Goal: Task Accomplishment & Management: Manage account settings

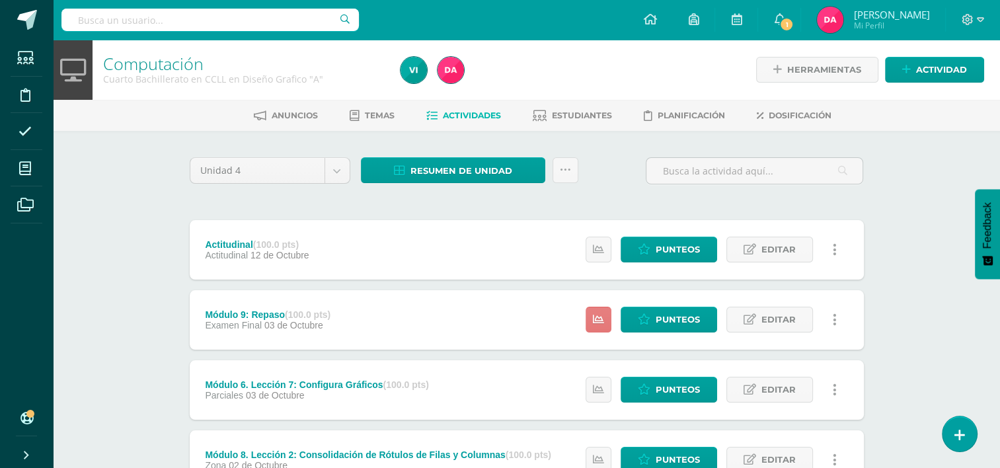
click at [603, 324] on icon at bounding box center [598, 319] width 11 height 11
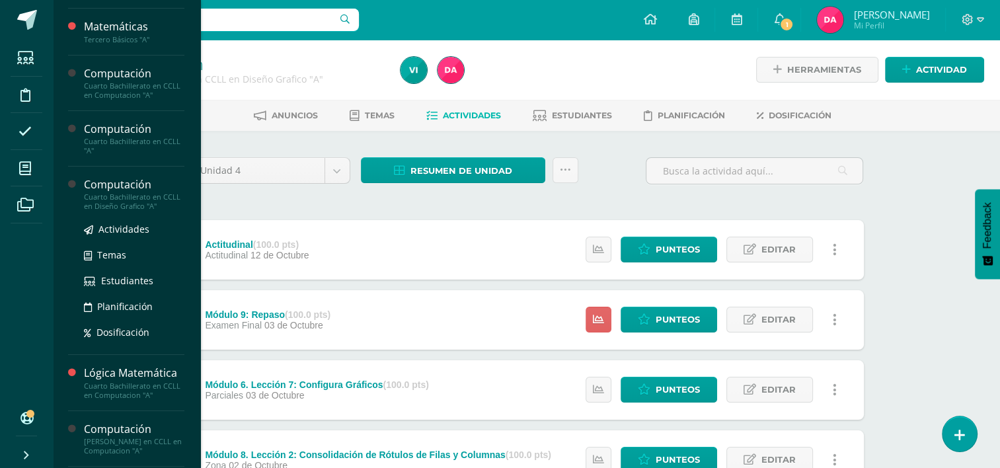
scroll to position [182, 0]
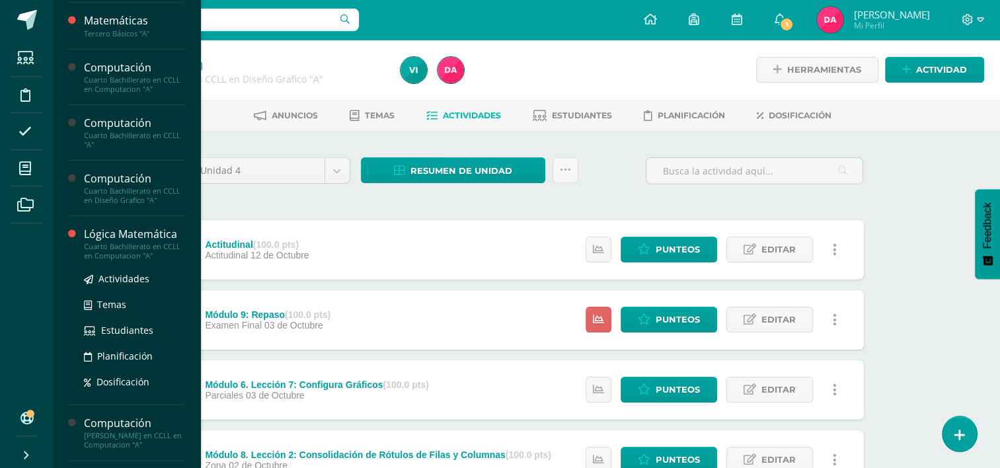
click at [110, 246] on div "Cuarto Bachillerato en CCLL en Computacion "A"" at bounding box center [134, 251] width 100 height 19
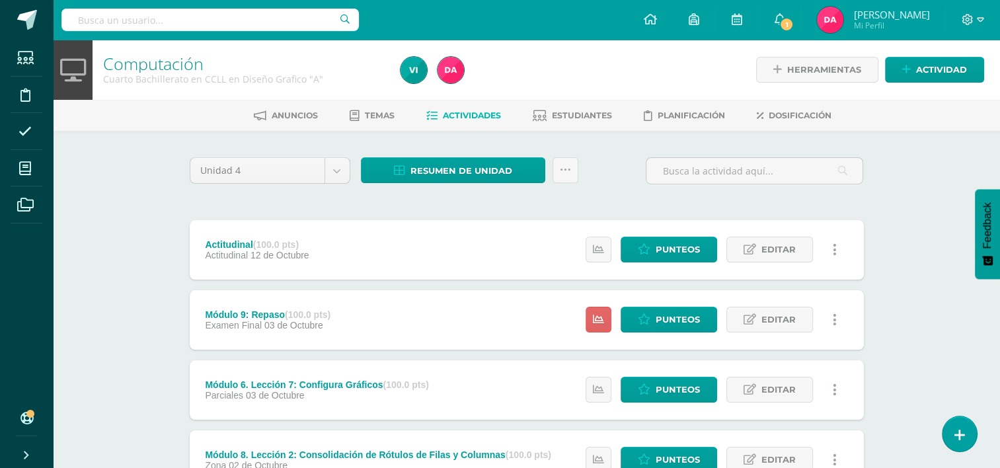
scroll to position [151, 0]
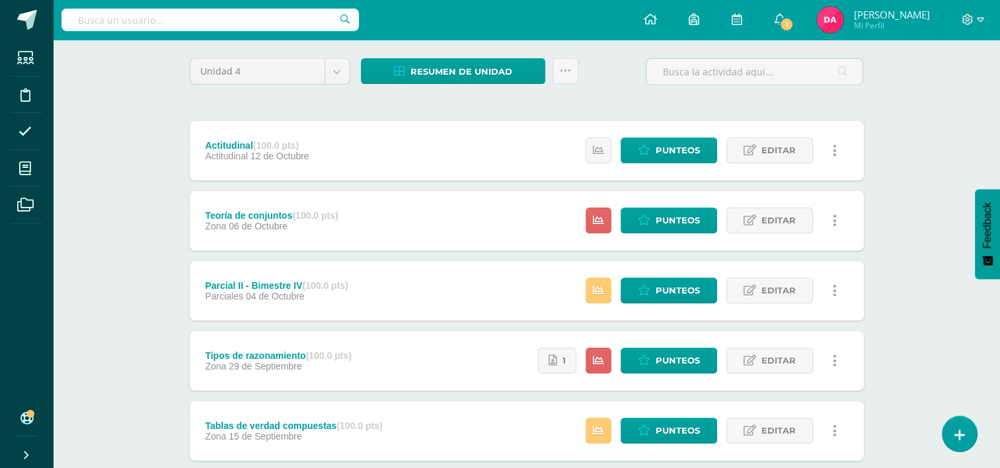
scroll to position [103, 0]
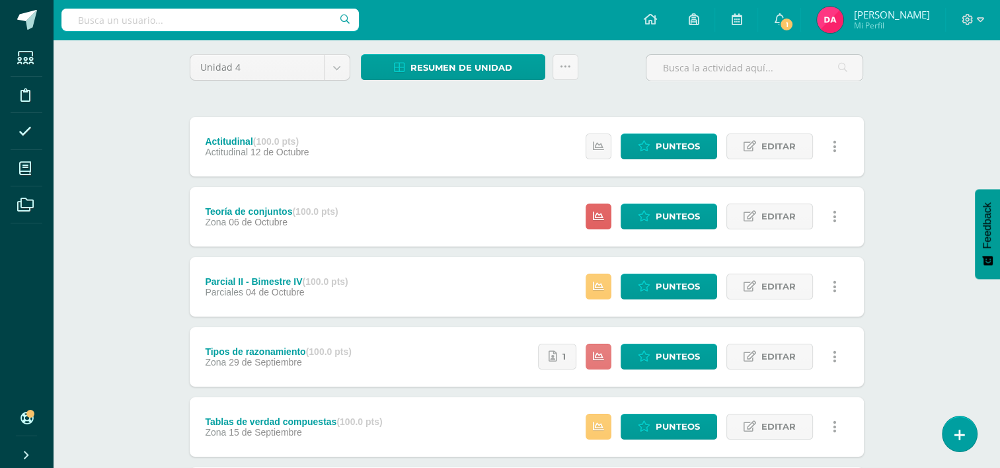
click at [597, 352] on icon at bounding box center [598, 356] width 11 height 11
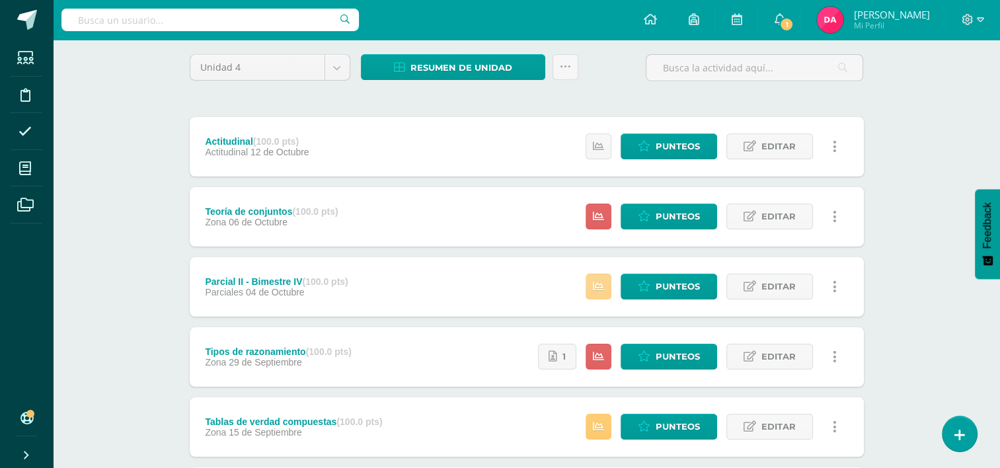
click at [603, 287] on icon at bounding box center [598, 286] width 11 height 11
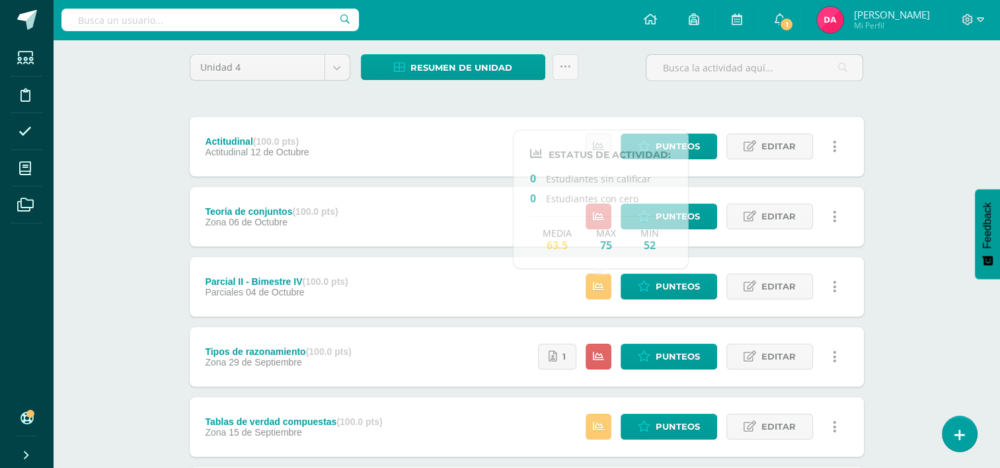
click at [151, 180] on div "Lógica Matemática Cuarto Bachillerato en CCLL en Computacion "A" Herramientas D…" at bounding box center [526, 451] width 947 height 1028
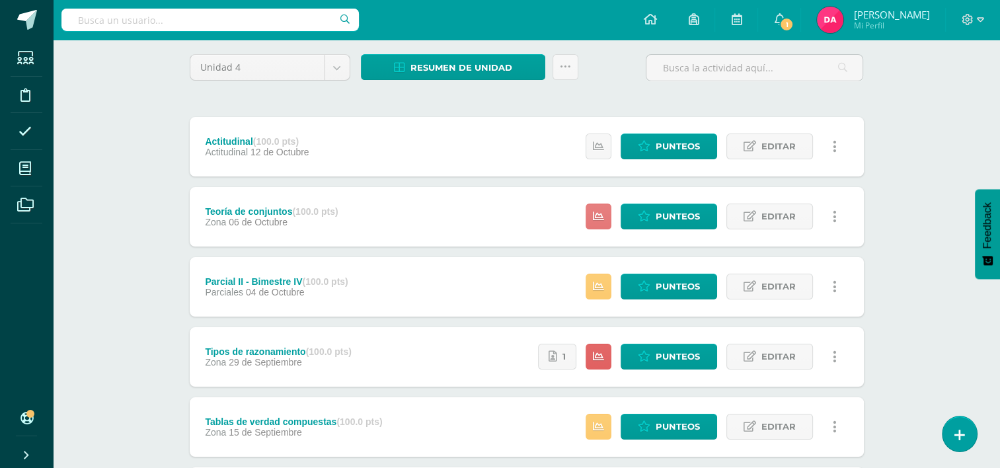
click at [602, 227] on link at bounding box center [599, 217] width 26 height 26
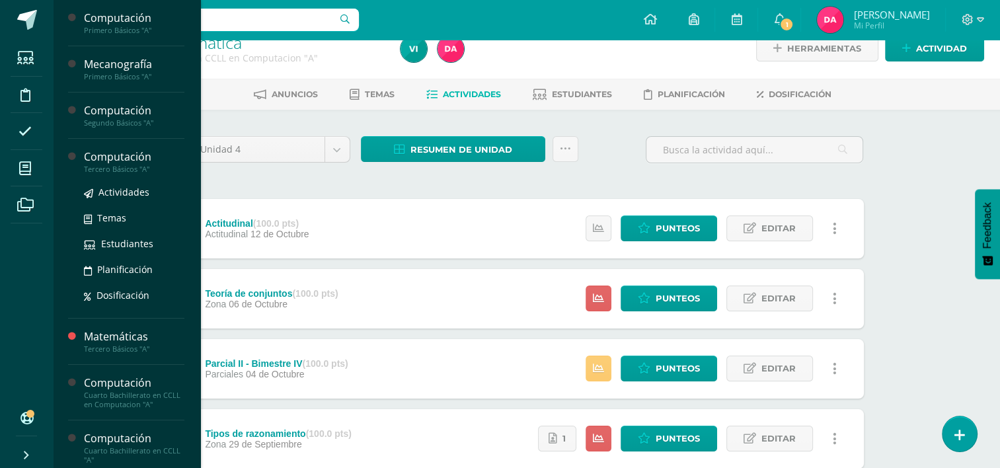
scroll to position [36, 0]
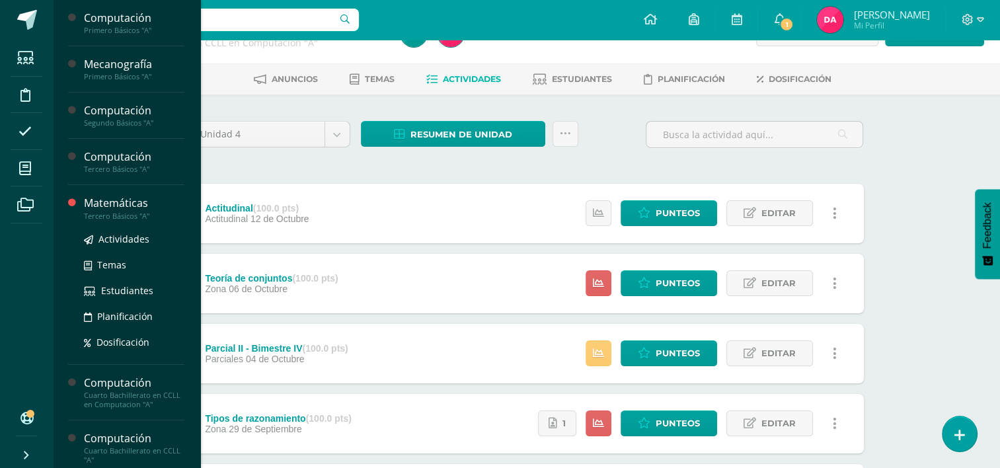
click at [104, 213] on div "Tercero Básicos "A"" at bounding box center [134, 215] width 100 height 9
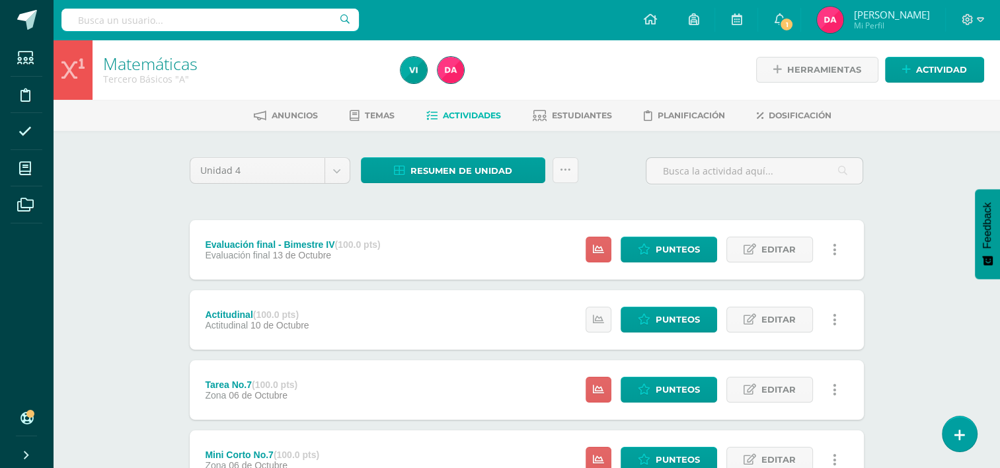
click at [509, 251] on div "Evaluación final - Bimestre IV (100.0 pts) Evaluación final 13 de Octubre Estat…" at bounding box center [527, 249] width 674 height 59
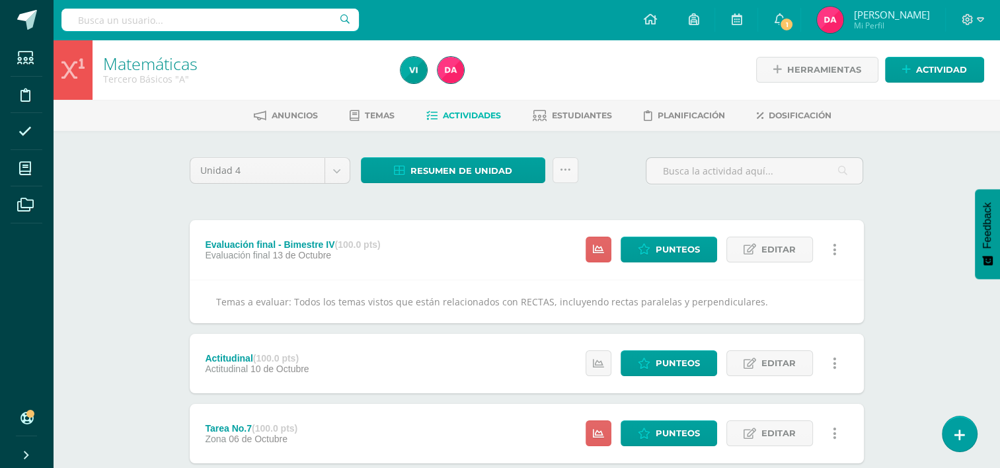
click at [509, 251] on div "Evaluación final - Bimestre IV (100.0 pts) Evaluación final 13 de Octubre Estat…" at bounding box center [527, 249] width 674 height 59
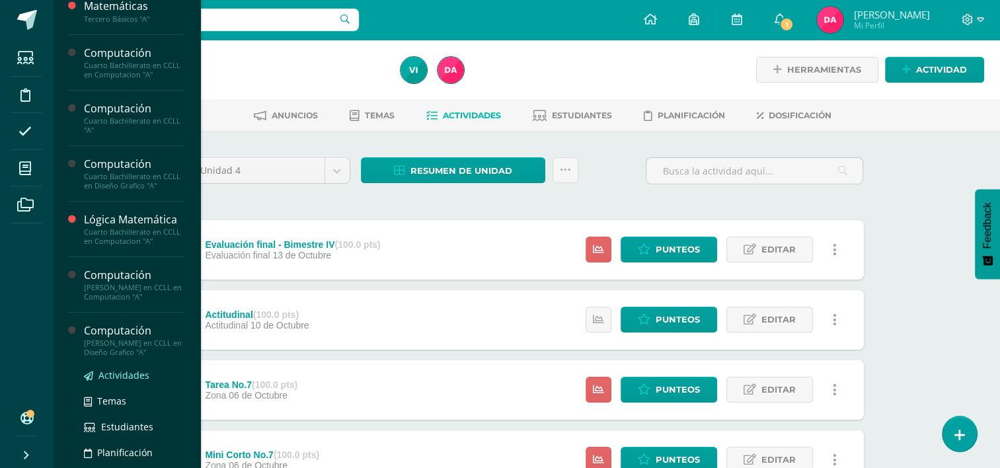
scroll to position [197, 0]
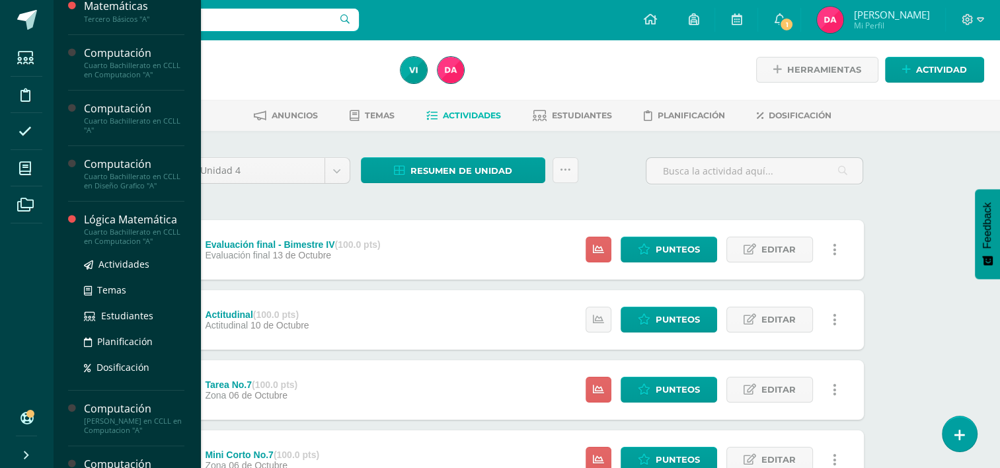
click at [114, 222] on div "Lógica Matemática" at bounding box center [134, 219] width 100 height 15
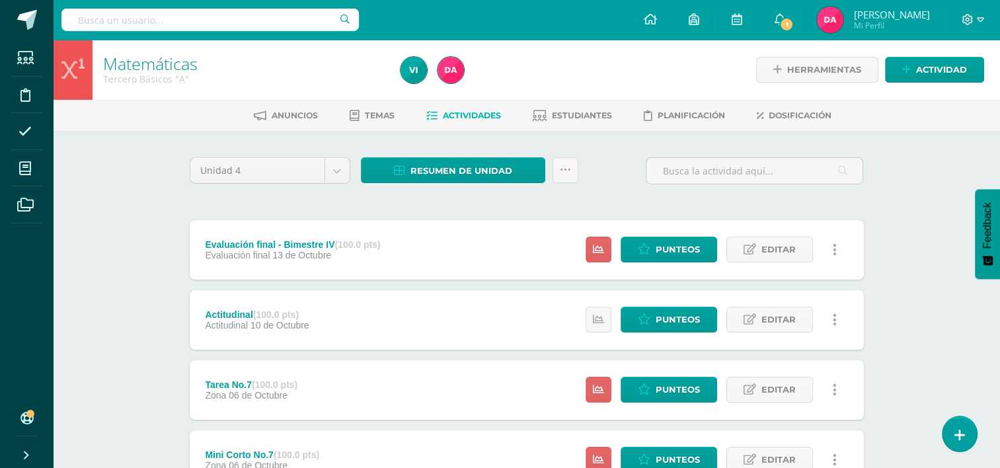
scroll to position [151, 0]
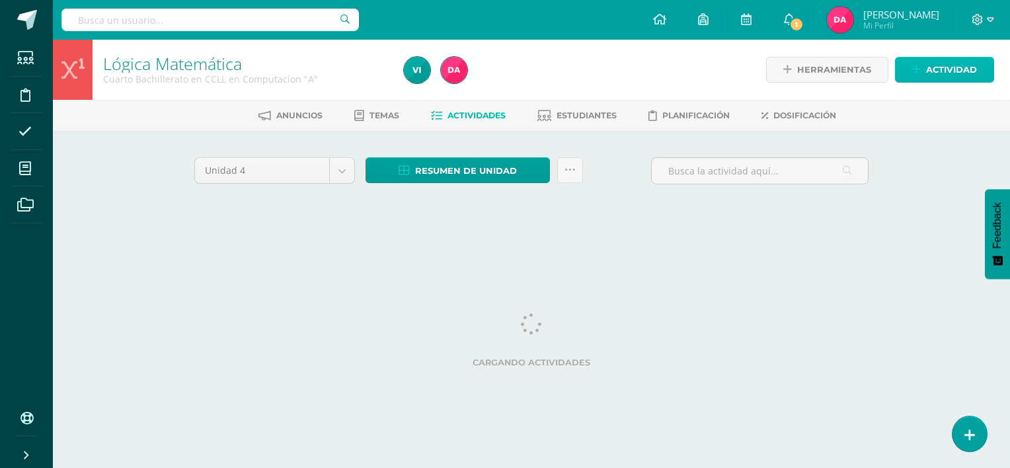
click at [934, 72] on span "Actividad" at bounding box center [951, 69] width 51 height 24
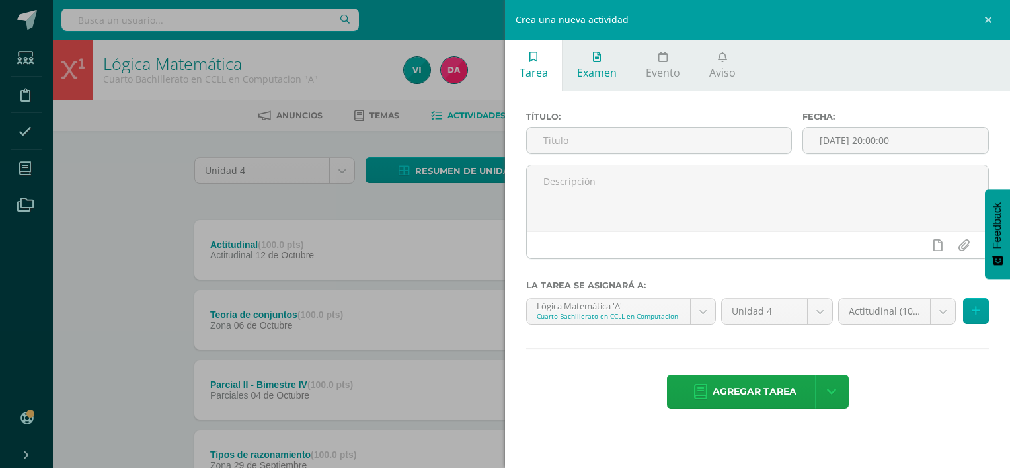
click at [611, 69] on link "Examen" at bounding box center [596, 65] width 68 height 51
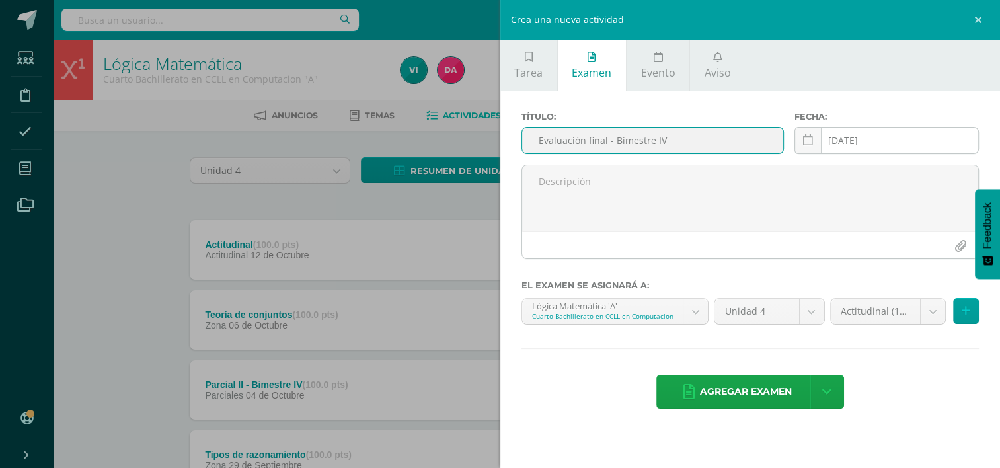
type input "Evaluación final - Bimestre IV"
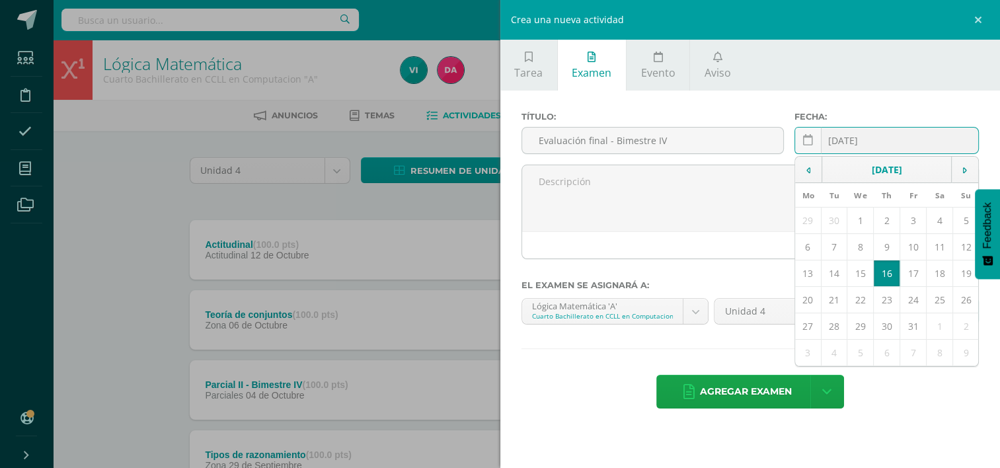
click at [891, 141] on div "2025-10-16 October, 2025 Mo Tu We Th Fr Sa Su 29 30 1 2 3 4 5 6 7 8 9 10 11 12 …" at bounding box center [886, 146] width 184 height 38
click at [839, 274] on td "14" at bounding box center [834, 273] width 26 height 26
type input "[DATE]"
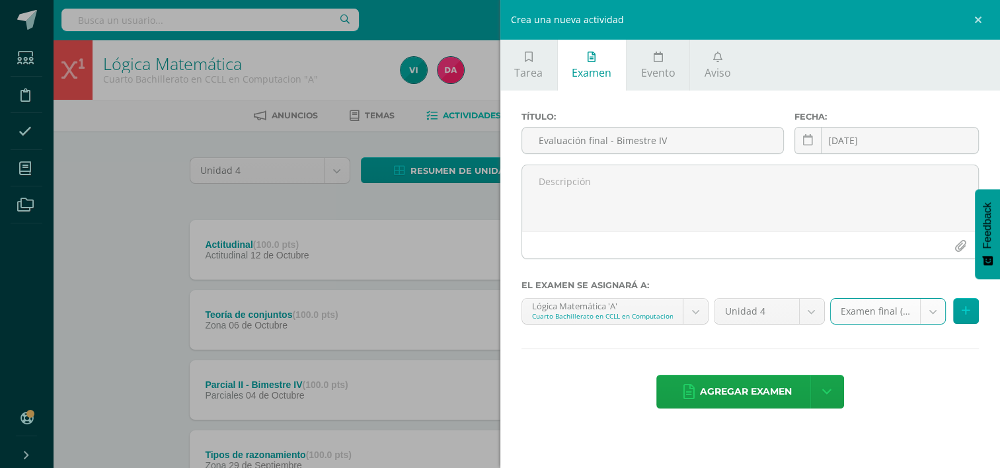
select select "172451"
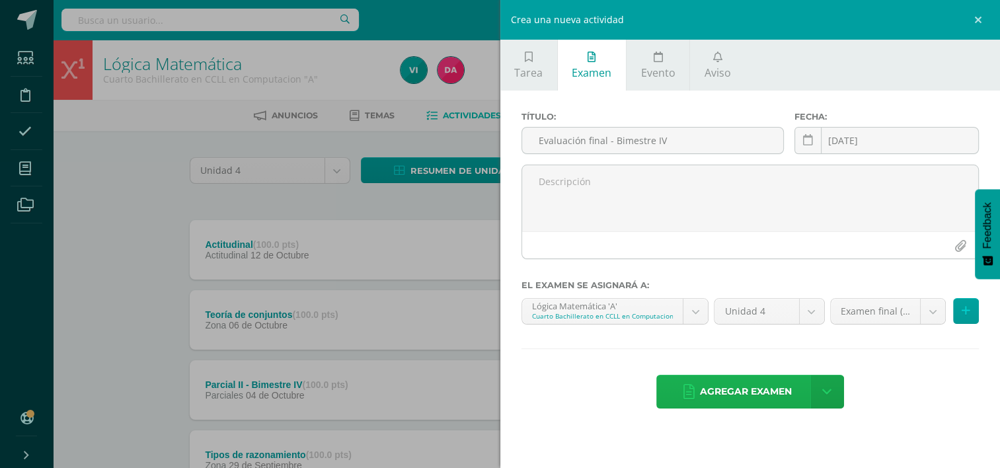
click at [787, 384] on span "Agregar examen" at bounding box center [746, 391] width 92 height 32
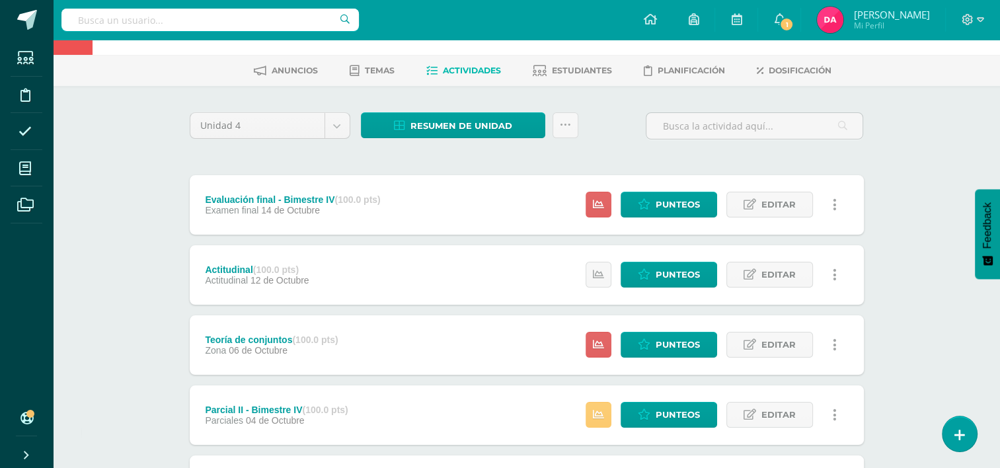
scroll to position [50, 0]
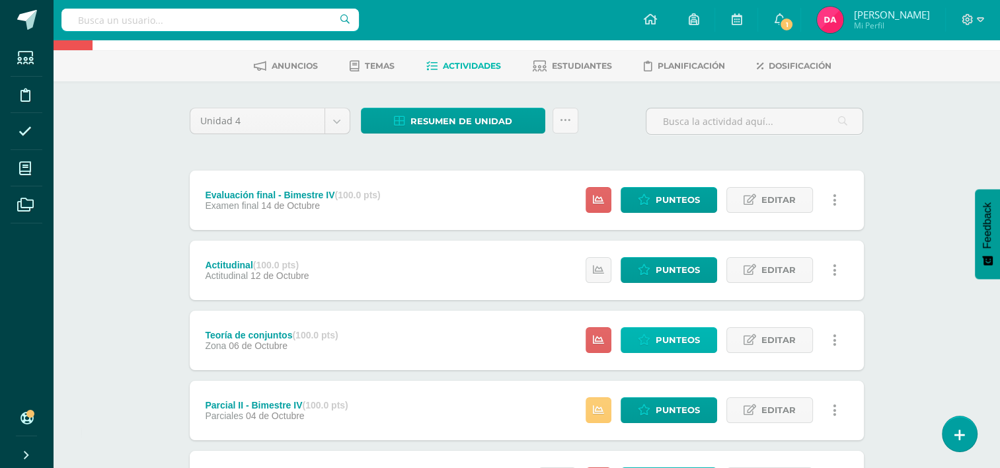
click at [648, 344] on icon at bounding box center [644, 339] width 13 height 11
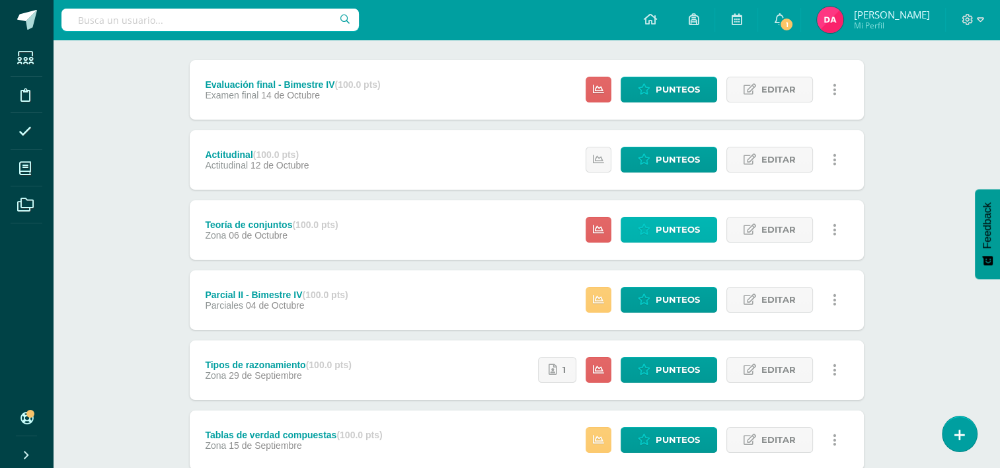
scroll to position [221, 0]
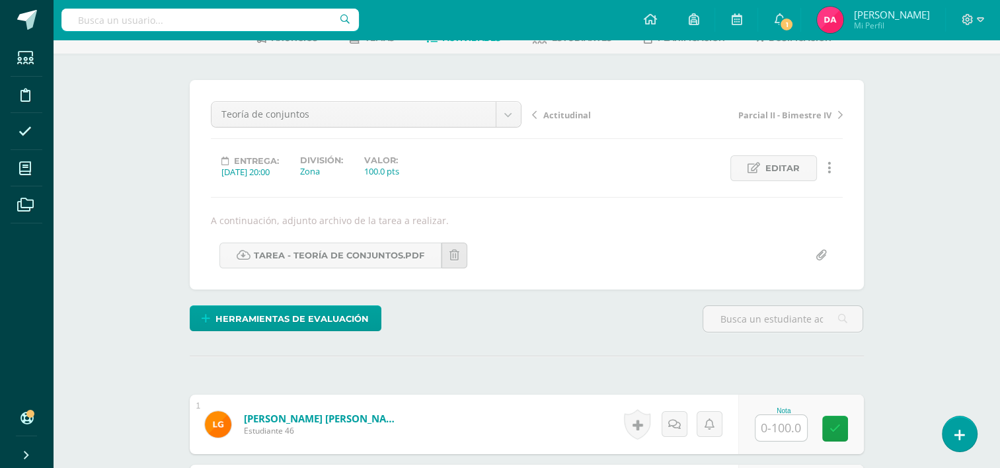
scroll to position [284, 0]
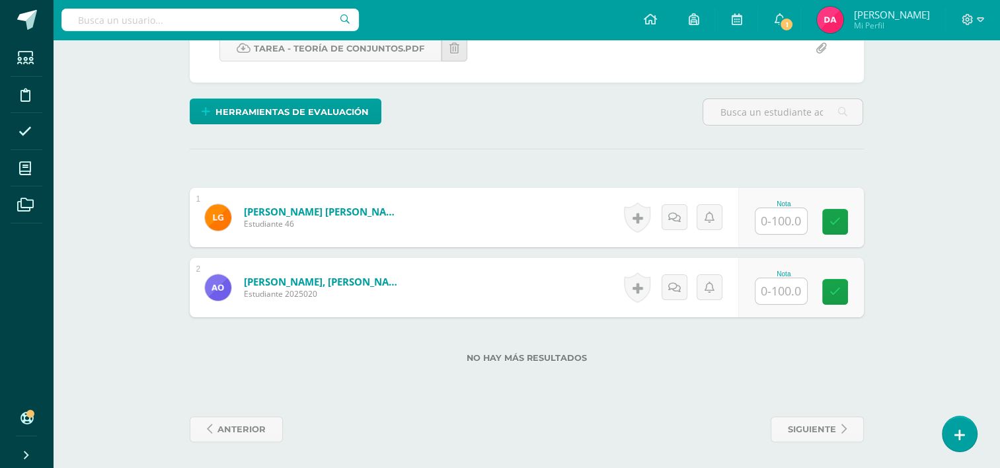
click at [769, 217] on input "text" at bounding box center [781, 221] width 52 height 26
type input "100"
click at [791, 285] on input "text" at bounding box center [781, 291] width 52 height 26
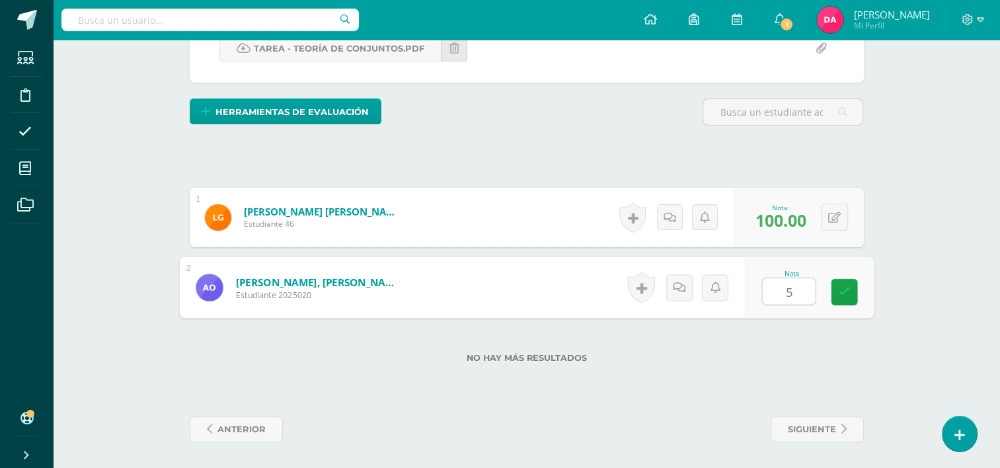
type input "50"
click at [855, 293] on link at bounding box center [844, 292] width 26 height 26
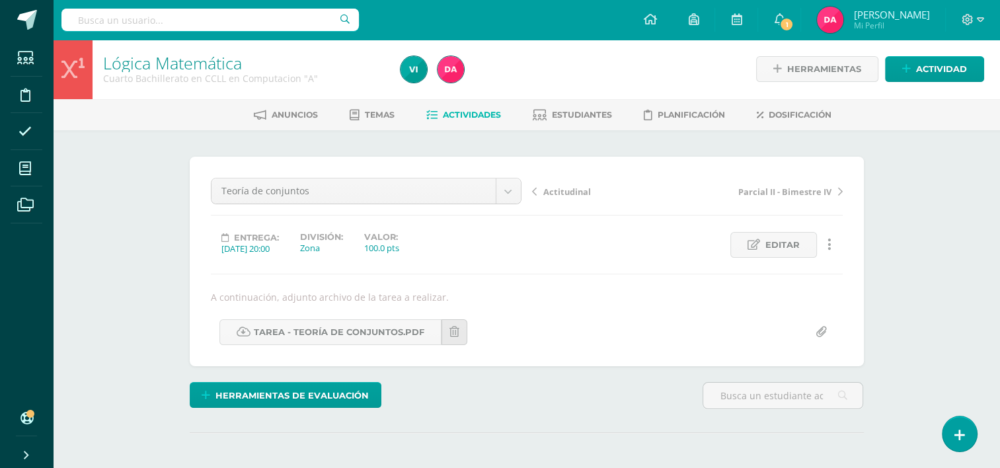
scroll to position [0, 0]
click at [480, 114] on span "Actividades" at bounding box center [472, 115] width 58 height 10
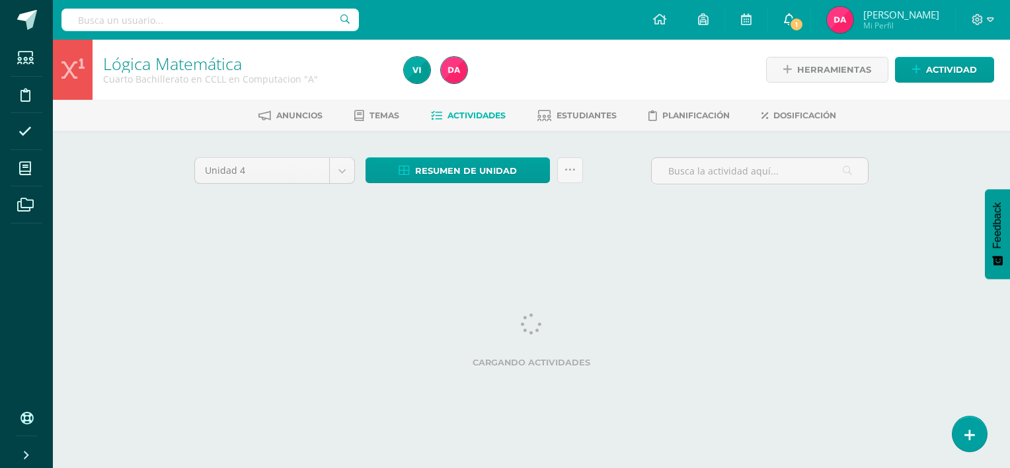
click at [794, 18] on icon at bounding box center [789, 19] width 11 height 12
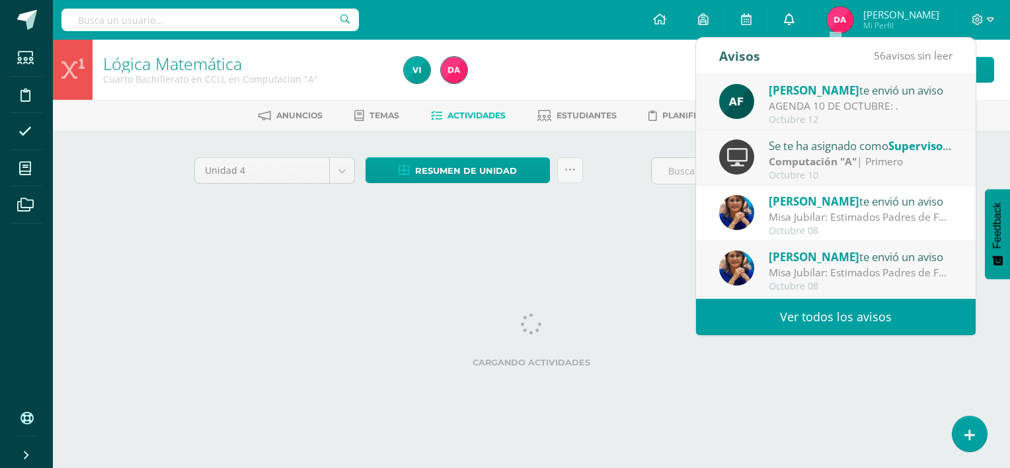
click at [794, 18] on icon at bounding box center [789, 19] width 11 height 12
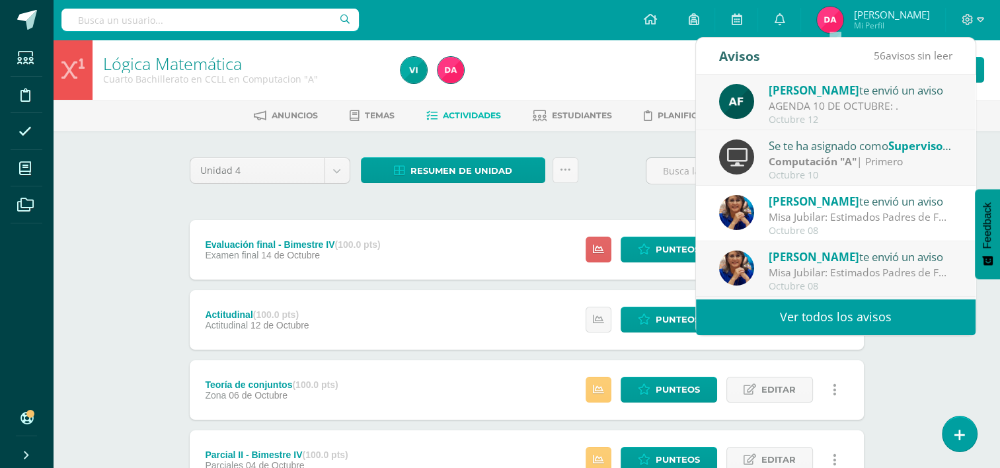
click at [589, 69] on div at bounding box center [546, 70] width 303 height 60
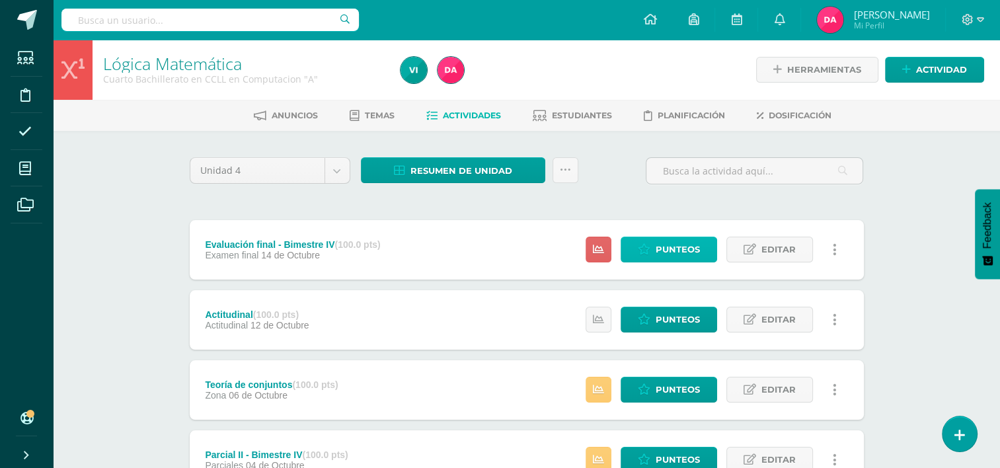
click at [645, 258] on link "Punteos" at bounding box center [669, 250] width 96 height 26
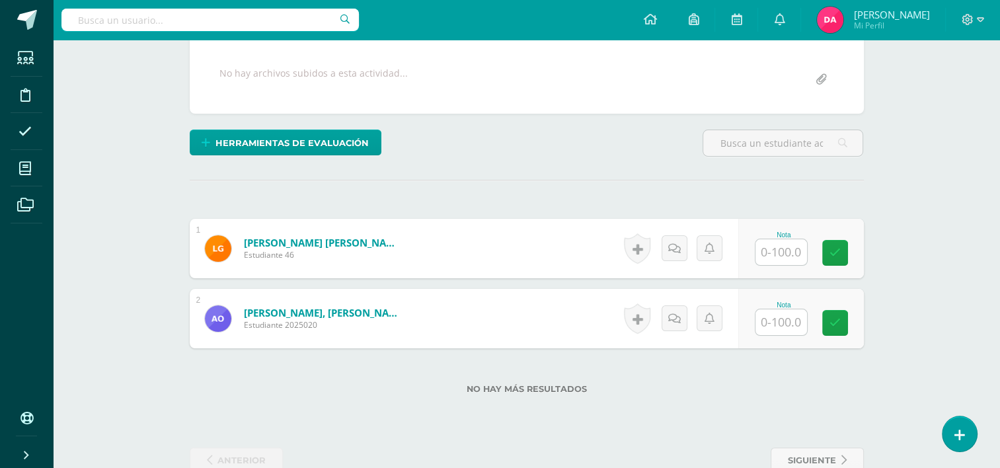
scroll to position [256, 0]
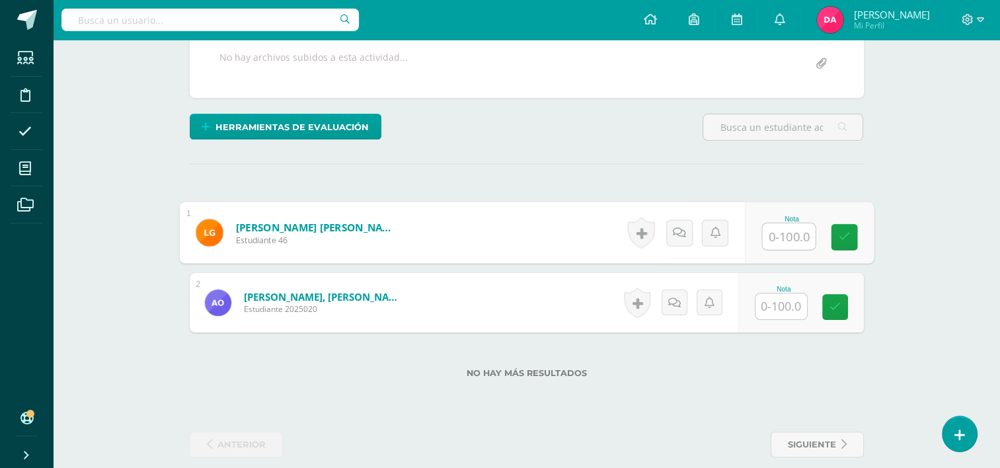
click at [774, 238] on input "text" at bounding box center [788, 236] width 53 height 26
type input "66"
click at [780, 303] on input "text" at bounding box center [781, 306] width 52 height 26
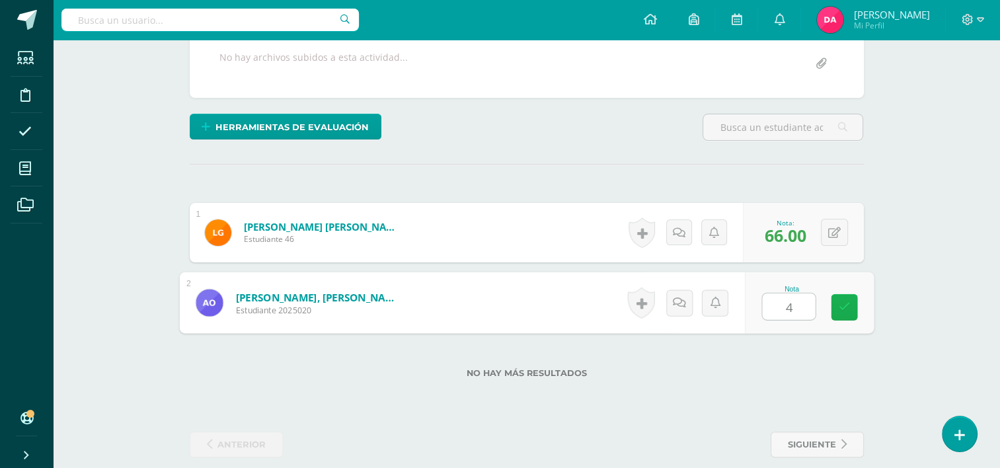
type input "44"
click at [838, 308] on icon at bounding box center [844, 306] width 12 height 11
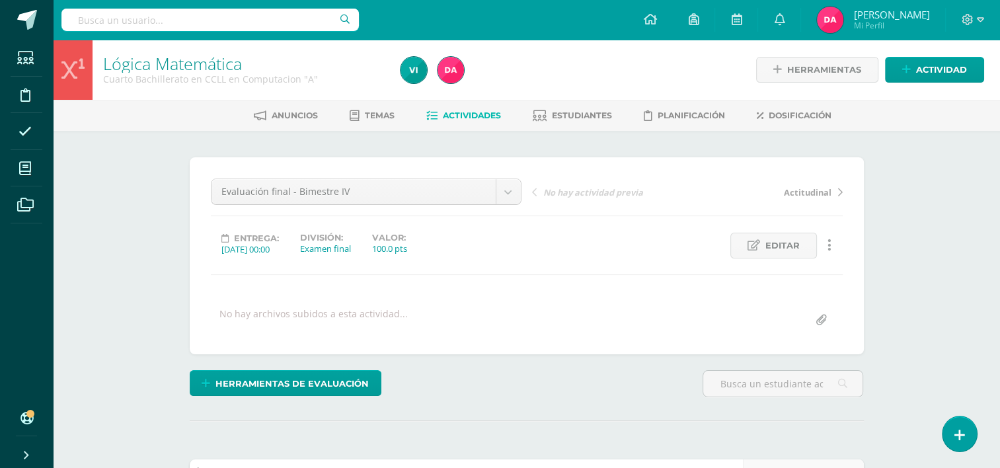
click at [463, 118] on span "Actividades" at bounding box center [472, 115] width 58 height 10
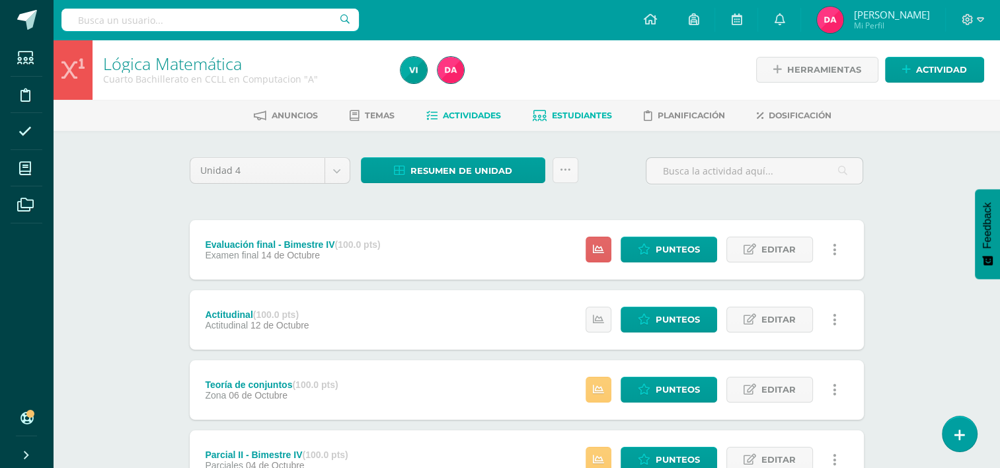
click at [586, 116] on span "Estudiantes" at bounding box center [582, 115] width 60 height 10
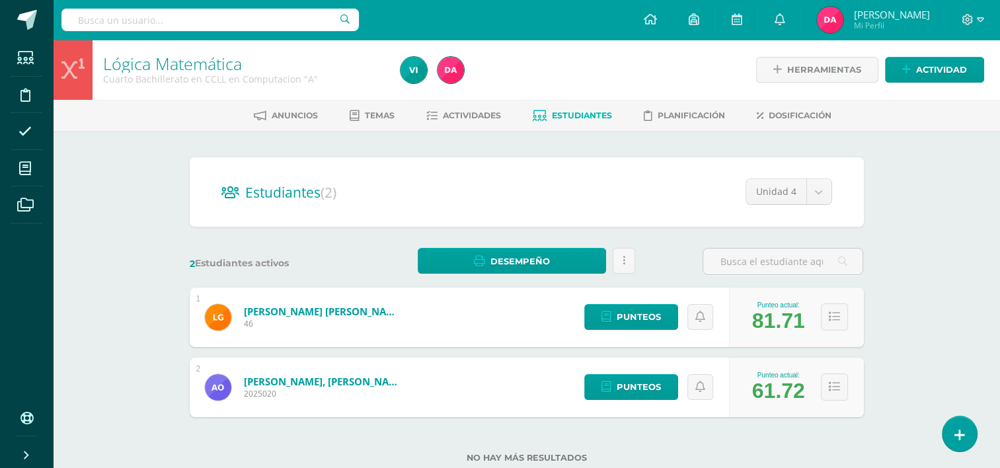
scroll to position [22, 0]
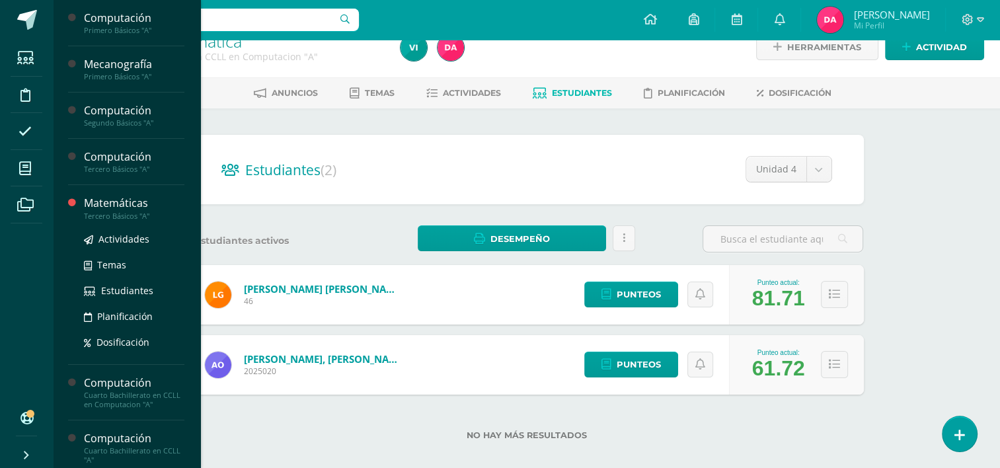
click at [117, 199] on div "Matemáticas" at bounding box center [134, 203] width 100 height 15
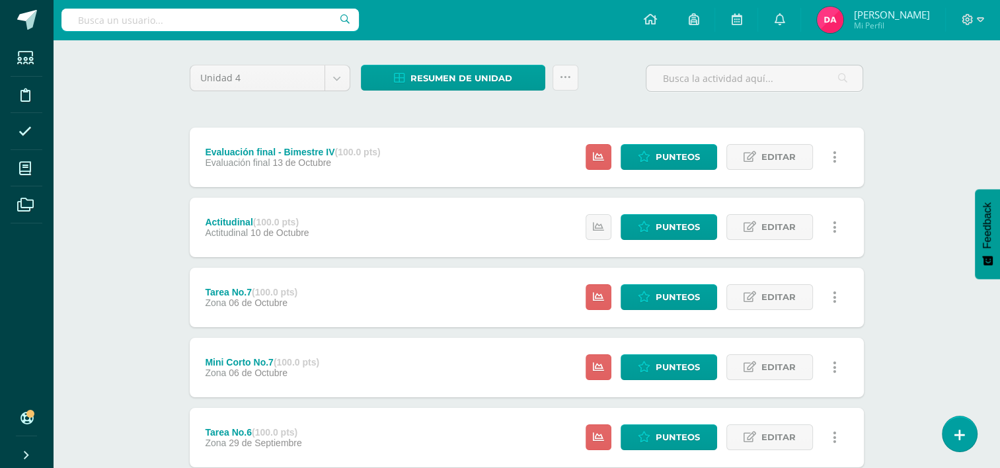
scroll to position [95, 0]
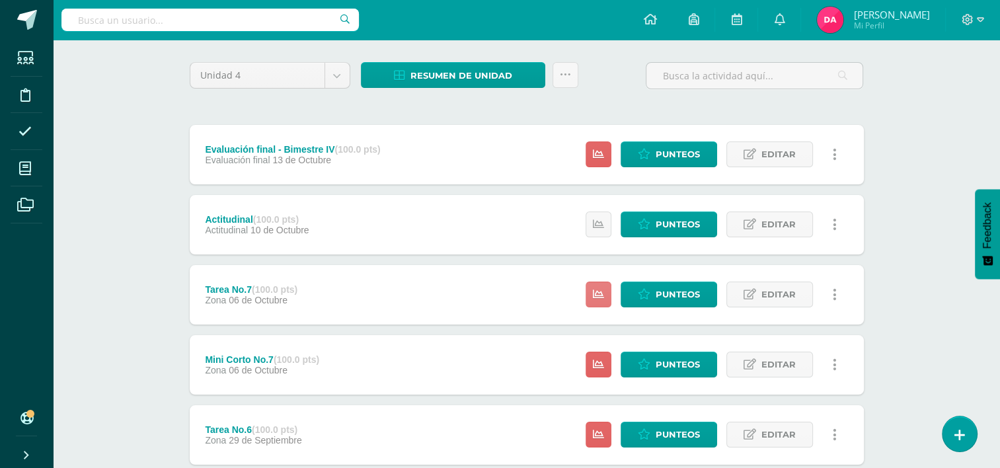
click at [597, 294] on icon at bounding box center [598, 294] width 11 height 11
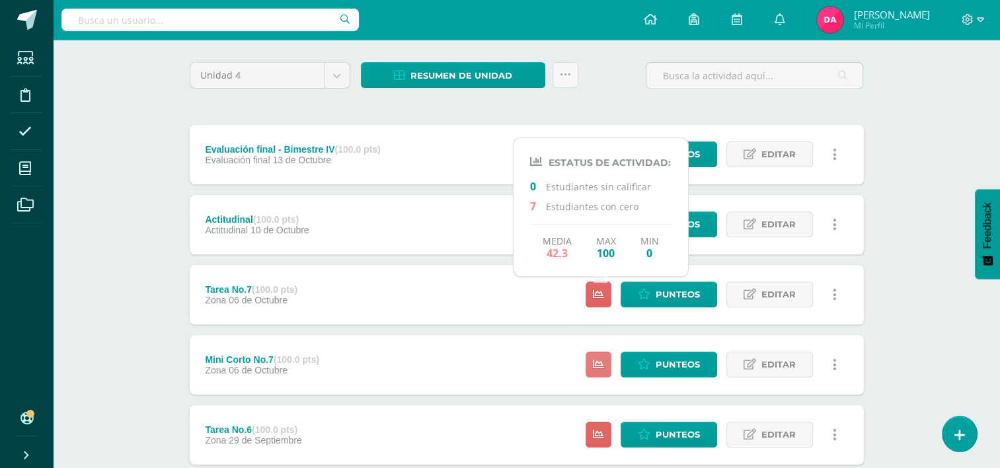
click at [600, 375] on link at bounding box center [599, 365] width 26 height 26
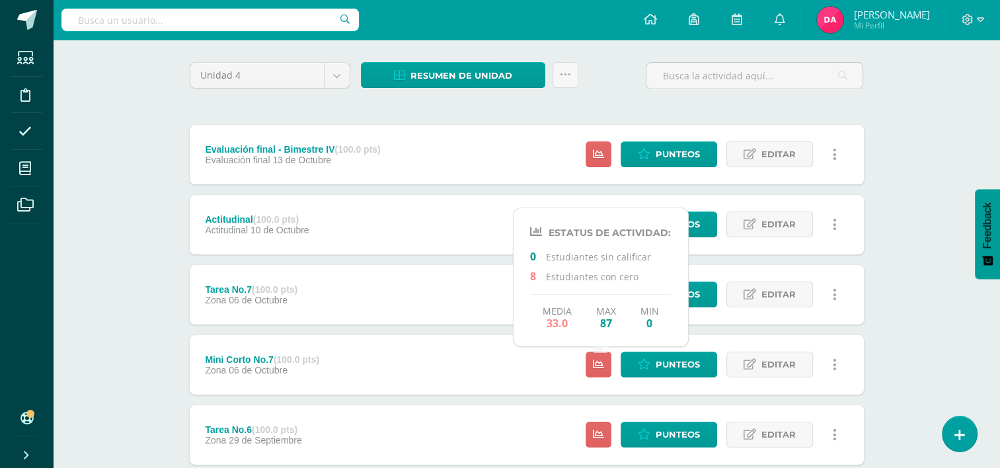
click at [312, 111] on div "Unidad 4 Unidad 1 Unidad 2 Unidad 3 Unidad 4 Resumen de unidad Descargar como H…" at bounding box center [526, 467] width 685 height 810
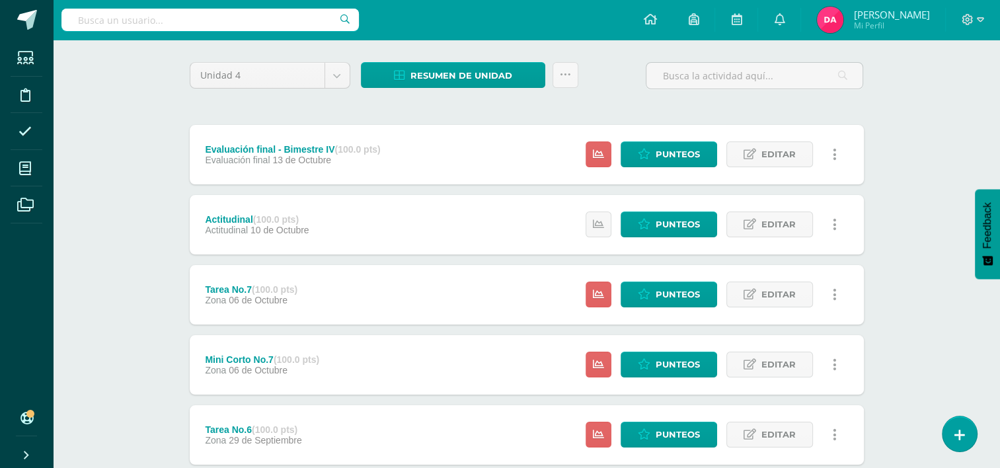
click at [585, 152] on div "Estatus de Actividad: 14 Estudiantes sin calificar 0 Estudiantes con cero Media…" at bounding box center [715, 154] width 298 height 59
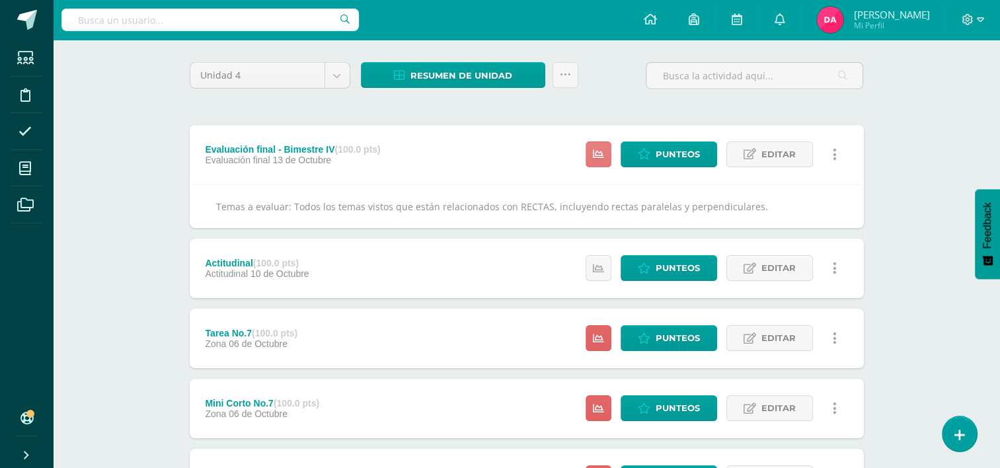
click at [596, 155] on icon at bounding box center [598, 154] width 11 height 11
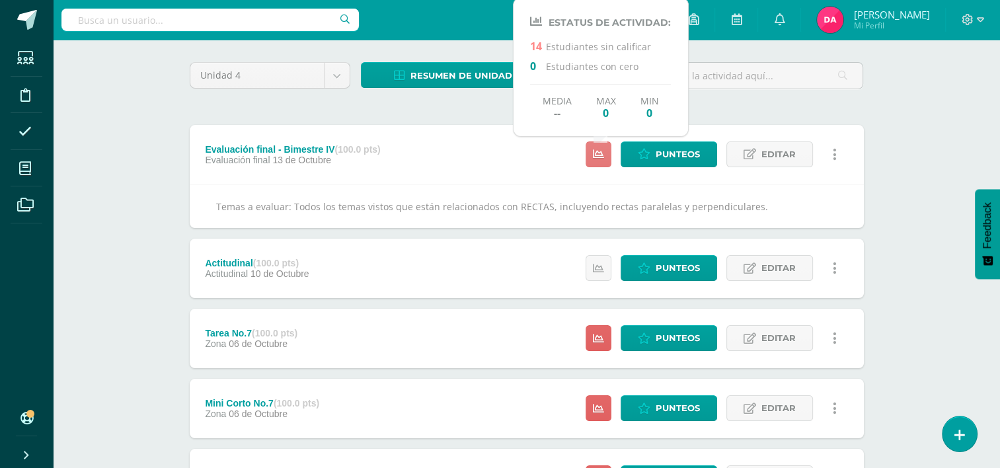
click at [596, 155] on icon at bounding box center [598, 154] width 11 height 11
click at [672, 161] on span "Punteos" at bounding box center [678, 154] width 44 height 24
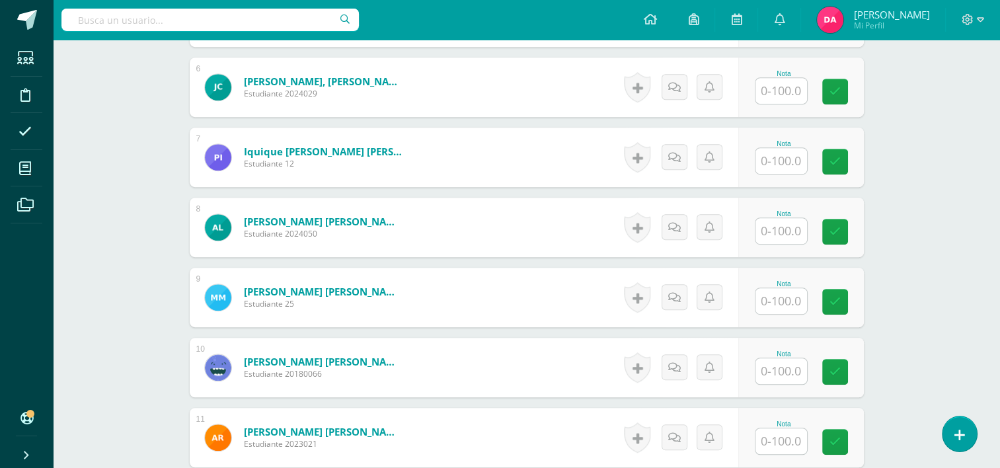
scroll to position [775, 0]
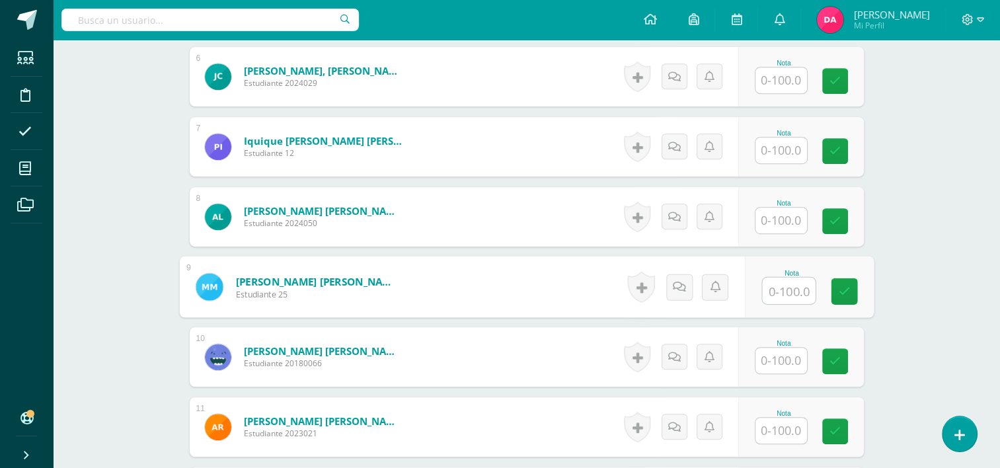
click at [790, 285] on input "text" at bounding box center [788, 291] width 53 height 26
type input "48.5"
click at [845, 299] on link at bounding box center [844, 291] width 26 height 26
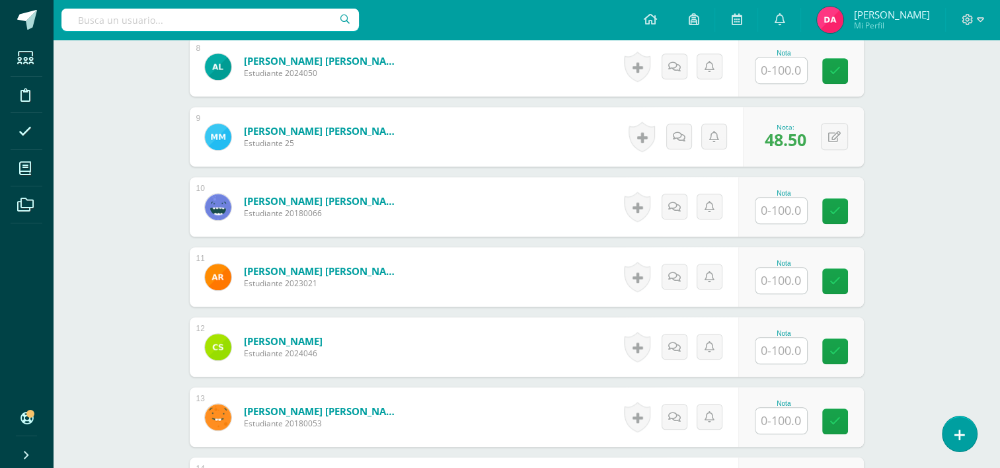
scroll to position [944, 0]
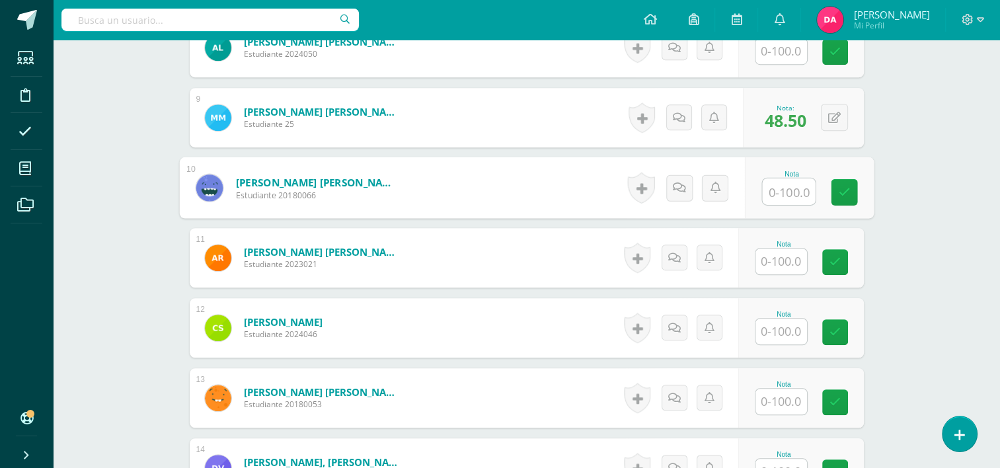
click at [779, 193] on input "text" at bounding box center [788, 191] width 53 height 26
type input "7"
click at [844, 193] on icon at bounding box center [844, 191] width 12 height 11
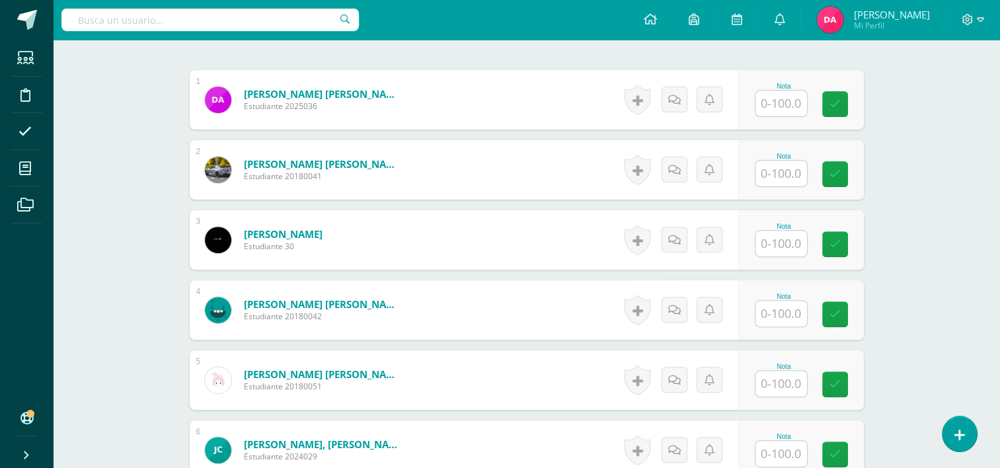
scroll to position [399, 0]
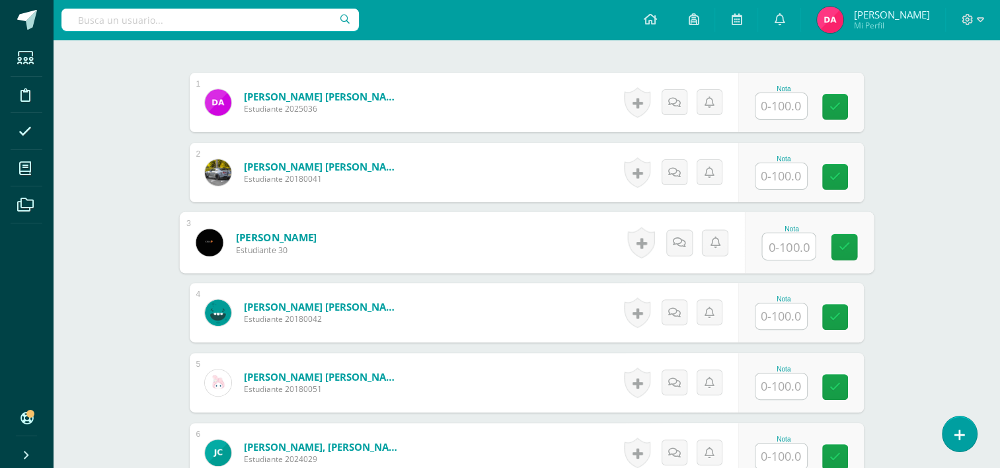
click at [791, 241] on input "text" at bounding box center [788, 246] width 53 height 26
type input "20"
click at [843, 248] on icon at bounding box center [844, 246] width 12 height 11
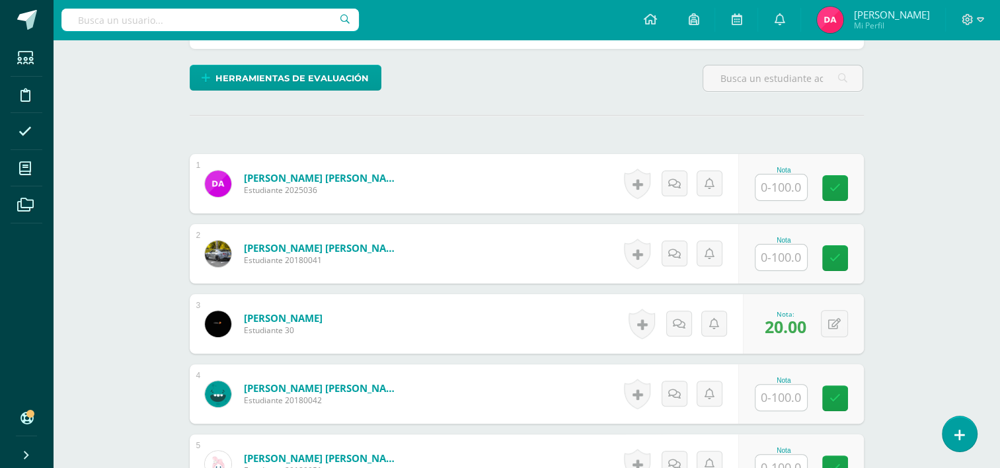
scroll to position [317, 0]
click at [791, 192] on input "text" at bounding box center [781, 188] width 52 height 26
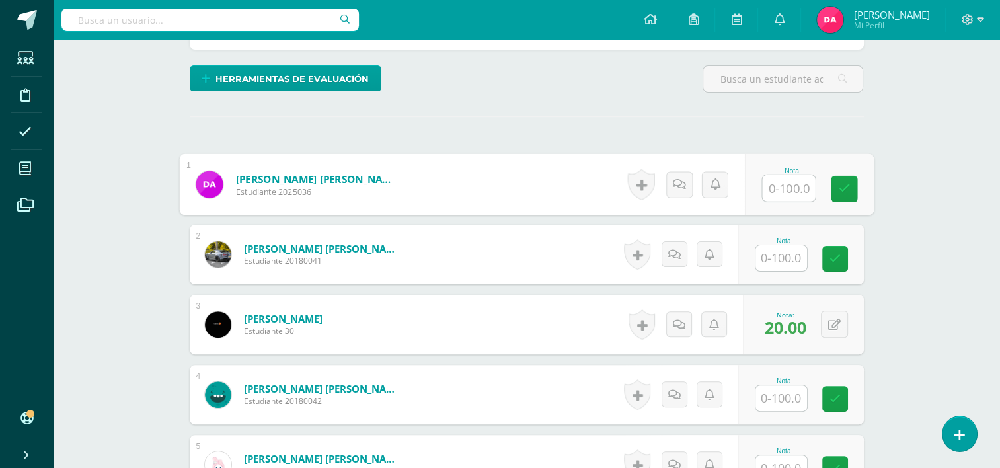
type input "6"
click at [846, 192] on icon at bounding box center [844, 188] width 12 height 11
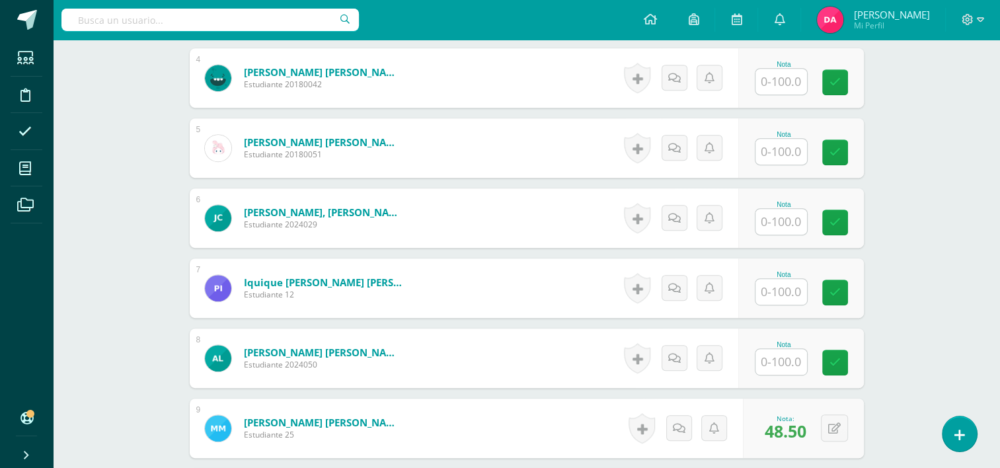
scroll to position [636, 0]
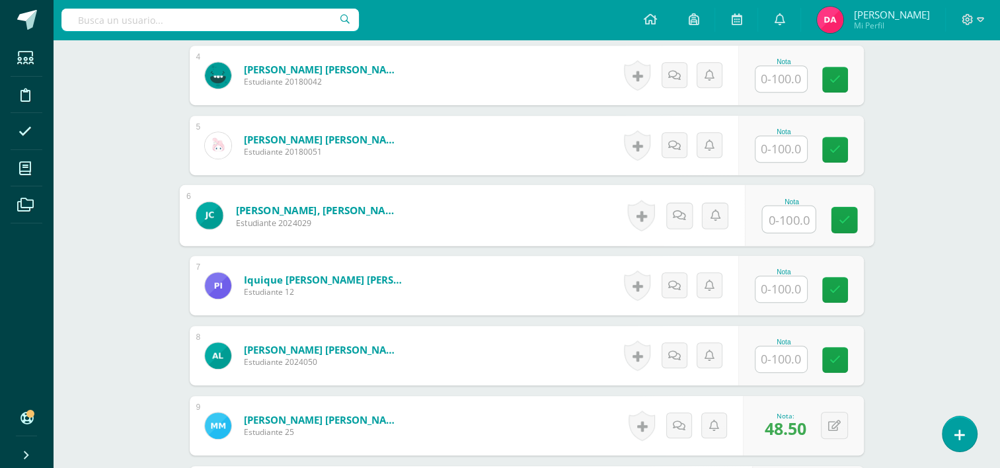
click at [773, 211] on input "text" at bounding box center [788, 219] width 53 height 26
type input "29"
click at [847, 225] on link at bounding box center [844, 220] width 26 height 26
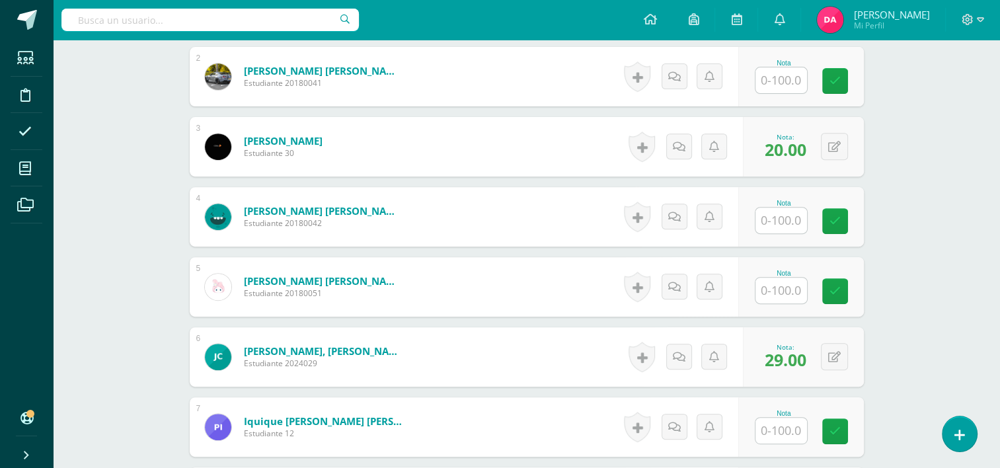
scroll to position [490, 0]
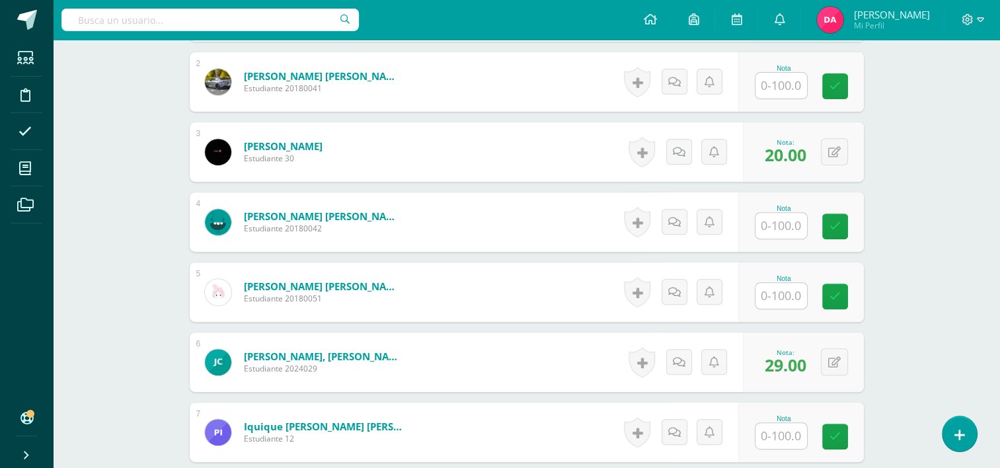
click at [780, 223] on input "text" at bounding box center [781, 226] width 52 height 26
type input "52"
click at [843, 227] on icon at bounding box center [844, 226] width 12 height 11
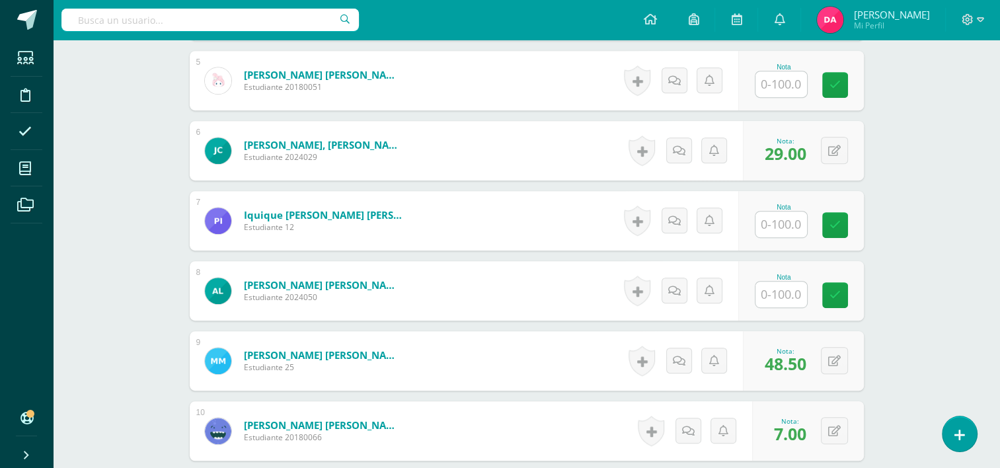
scroll to position [706, 0]
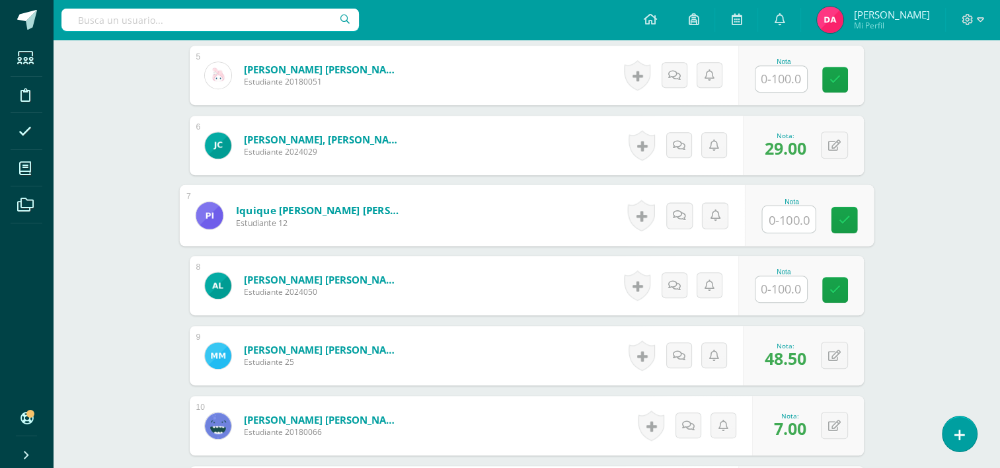
click at [780, 217] on input "text" at bounding box center [788, 219] width 53 height 26
type input "66"
click at [841, 217] on icon at bounding box center [844, 219] width 12 height 11
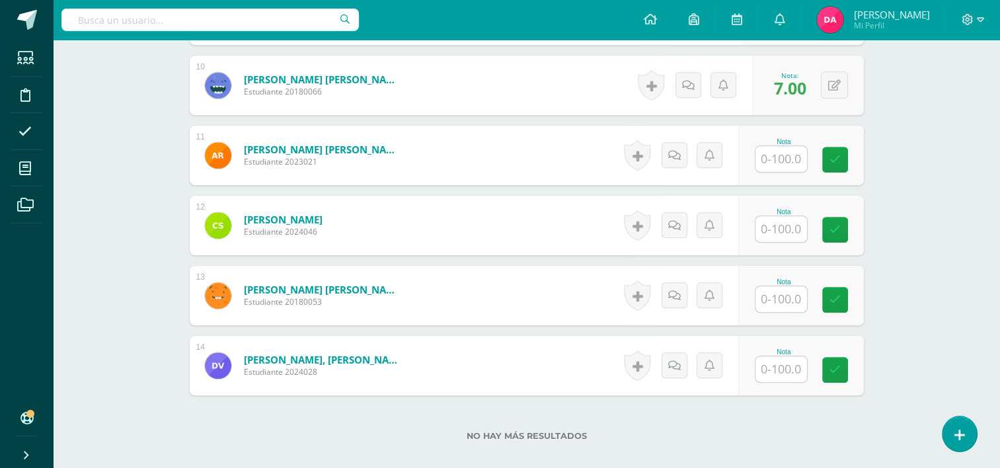
scroll to position [1047, 0]
click at [777, 225] on input "text" at bounding box center [788, 229] width 53 height 26
type input "41.5"
click at [847, 230] on icon at bounding box center [844, 229] width 12 height 11
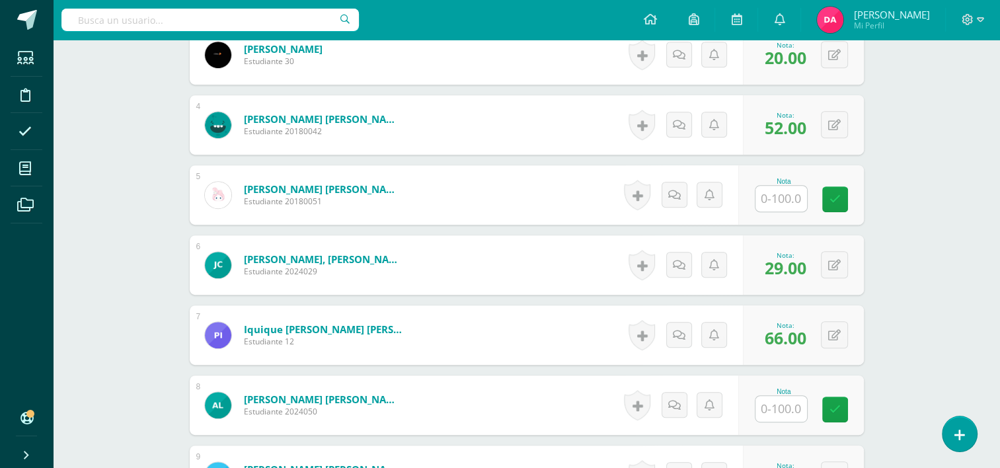
scroll to position [579, 0]
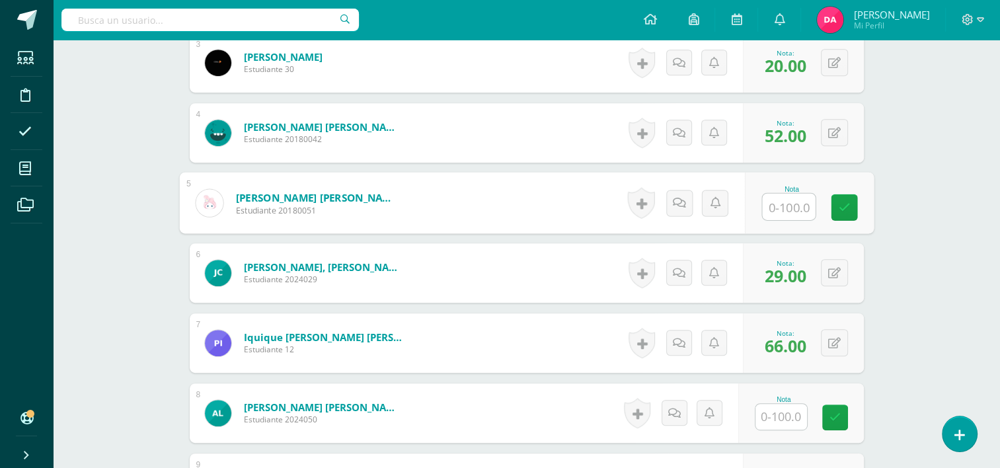
click at [777, 209] on input "text" at bounding box center [788, 207] width 53 height 26
type input "42"
click at [839, 209] on icon at bounding box center [844, 207] width 12 height 11
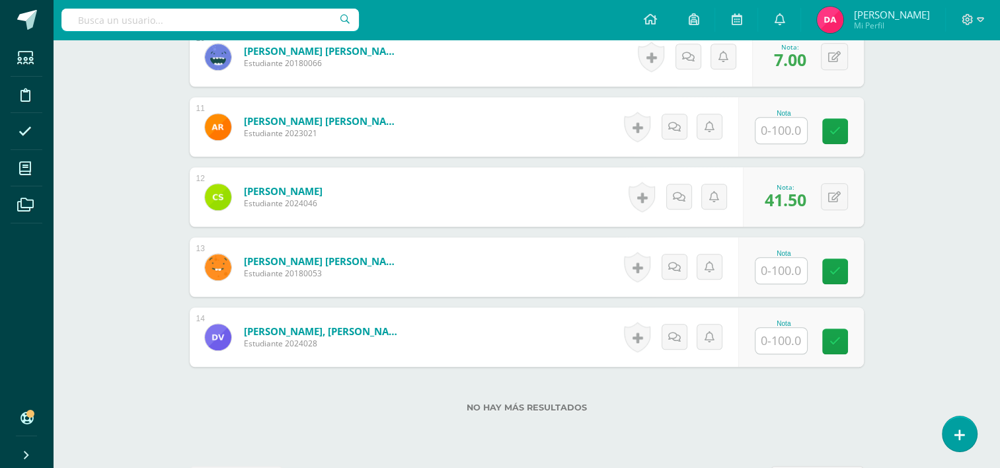
scroll to position [1076, 0]
click at [777, 260] on input "text" at bounding box center [788, 270] width 53 height 26
type input "53.5"
click at [843, 274] on icon at bounding box center [844, 270] width 12 height 11
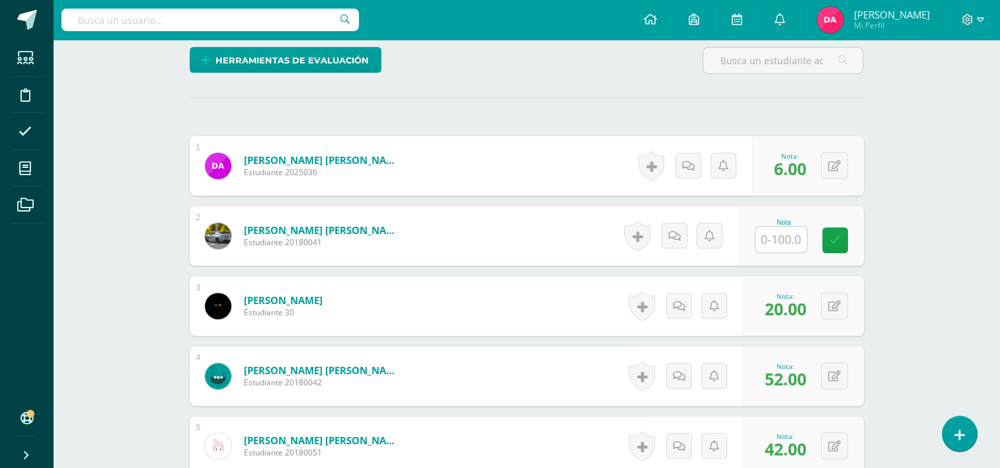
scroll to position [336, 0]
click at [792, 237] on input "text" at bounding box center [788, 240] width 53 height 26
type input "61.5"
click at [849, 243] on link at bounding box center [844, 240] width 26 height 26
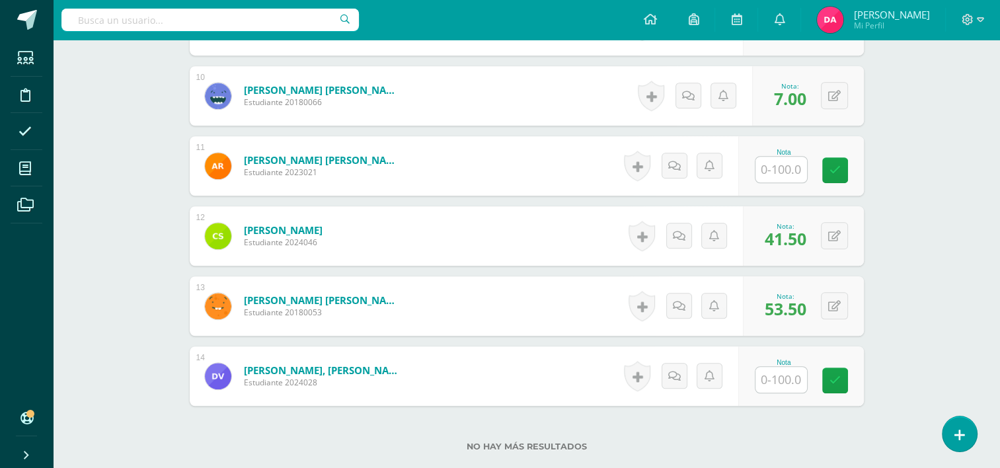
scroll to position [1089, 0]
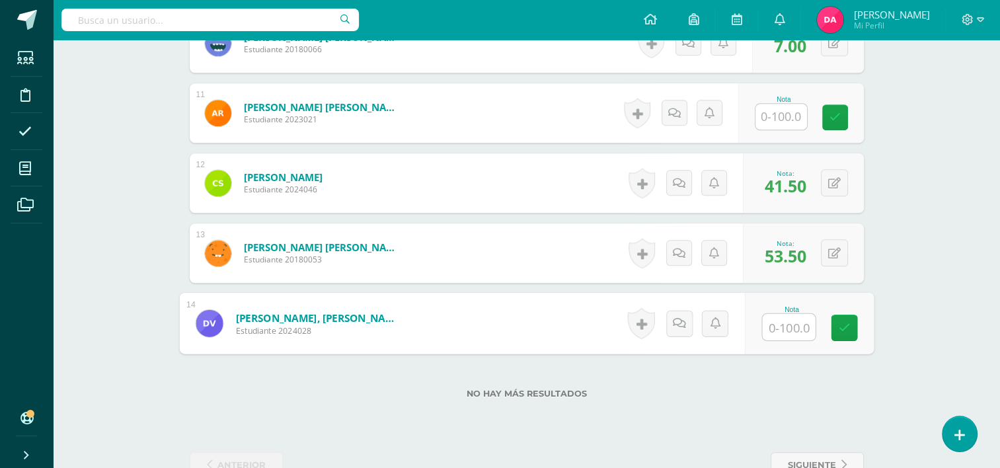
click at [779, 323] on input "text" at bounding box center [788, 327] width 53 height 26
type input "64.5"
click at [841, 329] on icon at bounding box center [844, 327] width 12 height 11
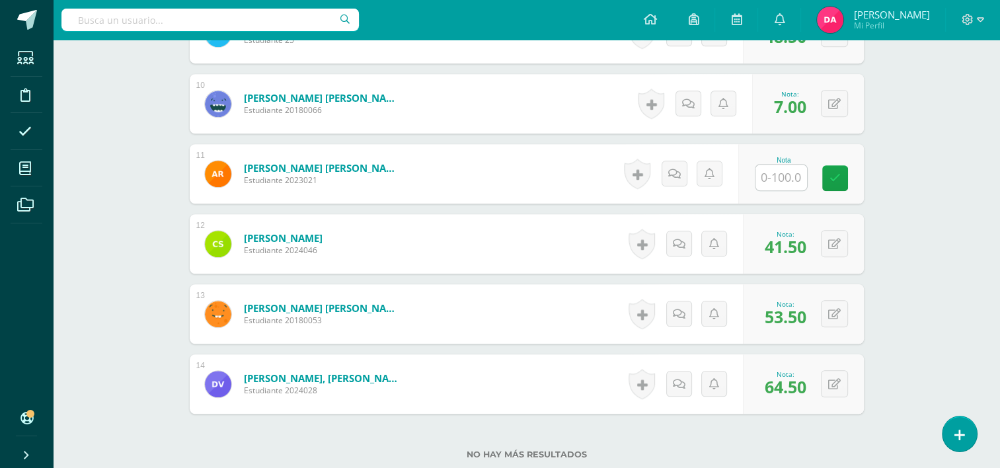
scroll to position [972, 0]
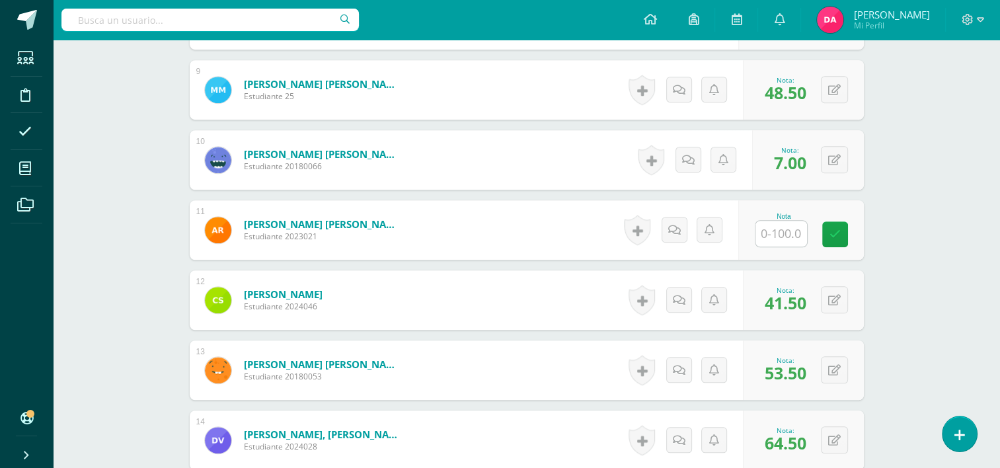
click at [782, 227] on input "text" at bounding box center [781, 234] width 52 height 26
type input "38.5"
click at [842, 238] on icon at bounding box center [844, 234] width 12 height 11
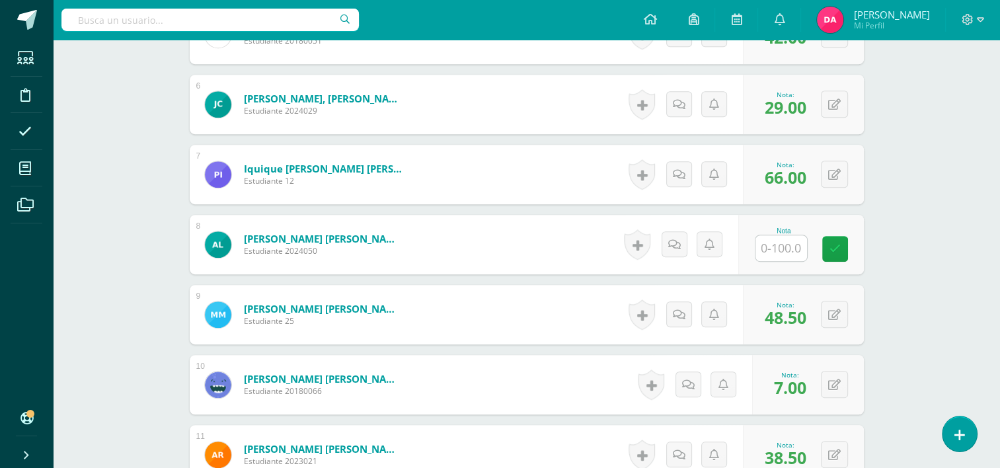
scroll to position [734, 0]
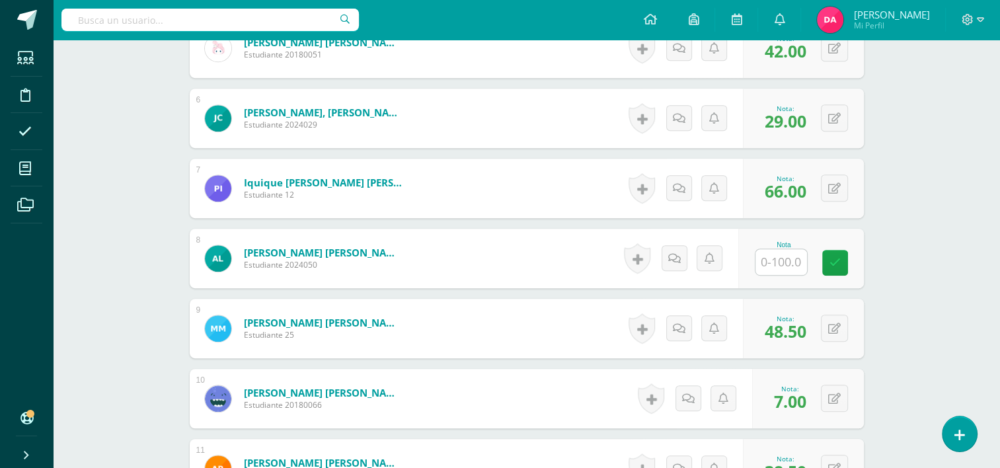
click at [774, 262] on input "text" at bounding box center [781, 262] width 52 height 26
type input "12"
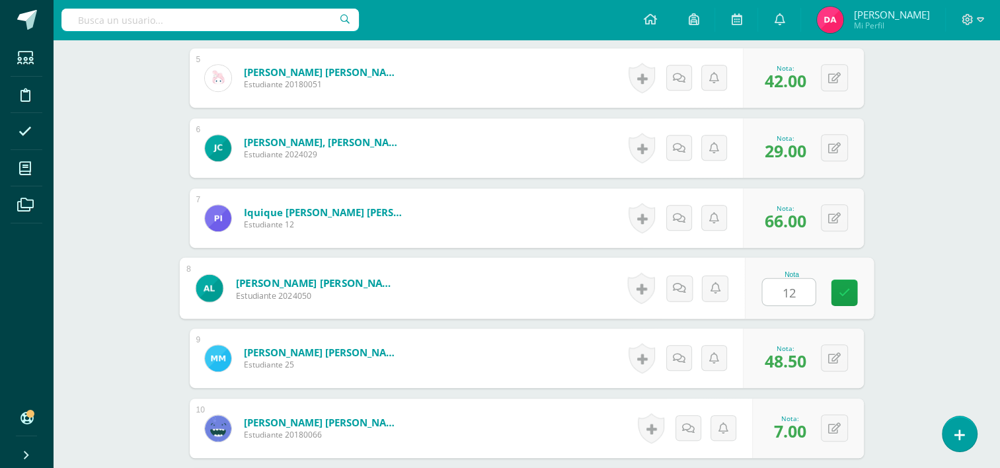
scroll to position [699, 0]
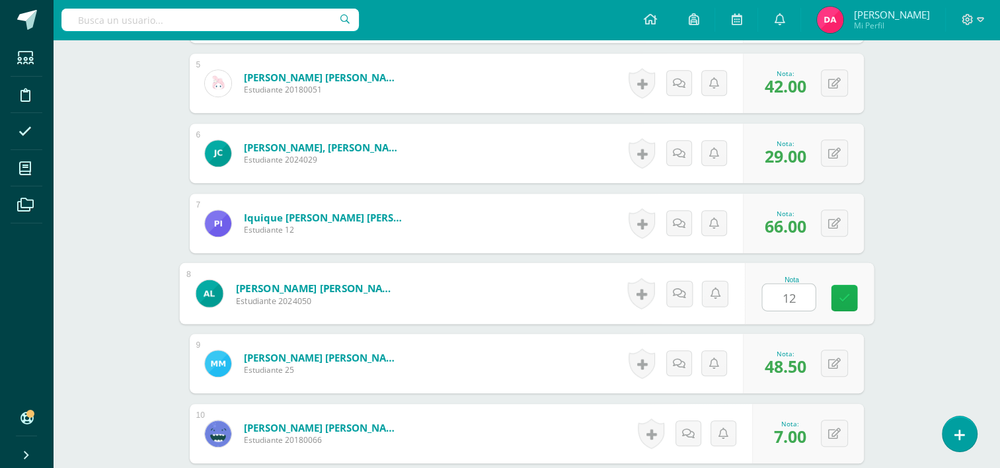
click at [848, 285] on link at bounding box center [844, 298] width 26 height 26
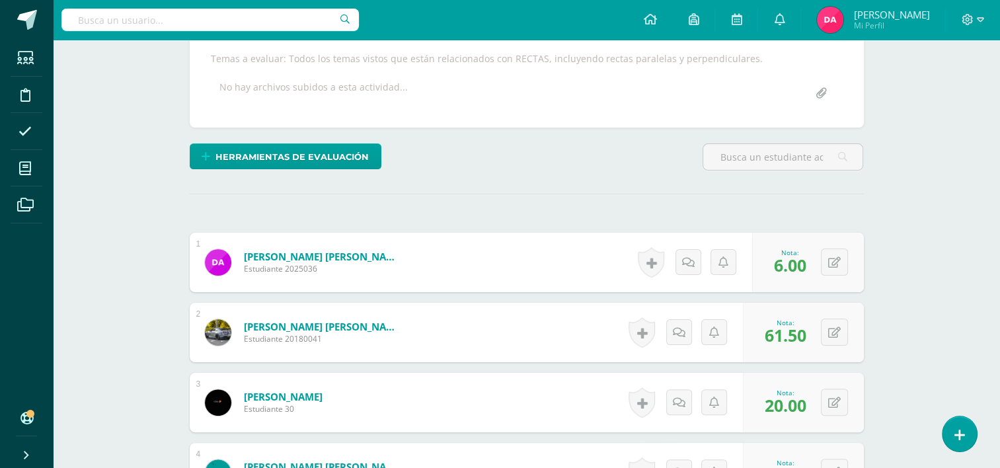
scroll to position [0, 0]
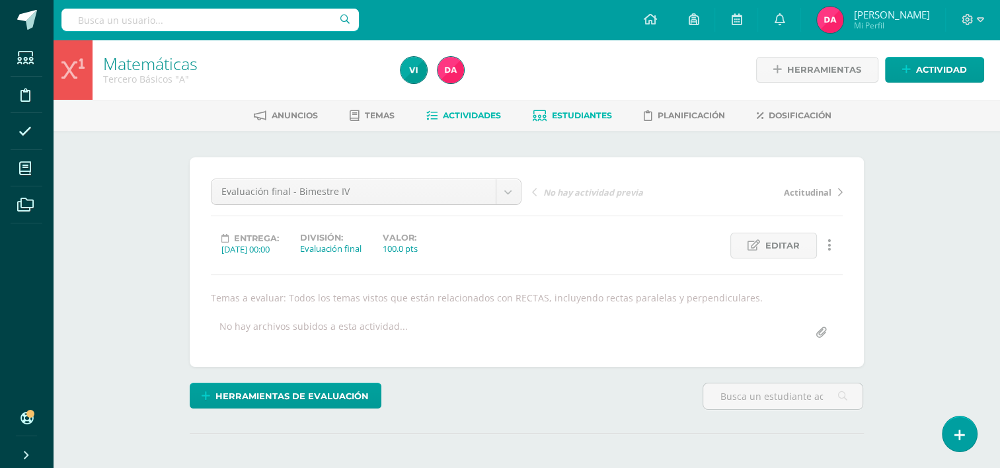
click at [552, 121] on link "Estudiantes" at bounding box center [572, 115] width 79 height 21
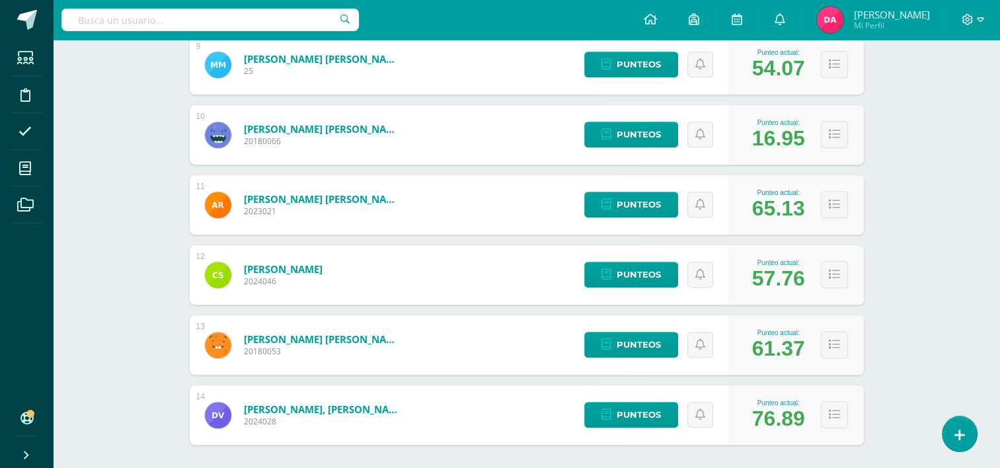
scroll to position [796, 0]
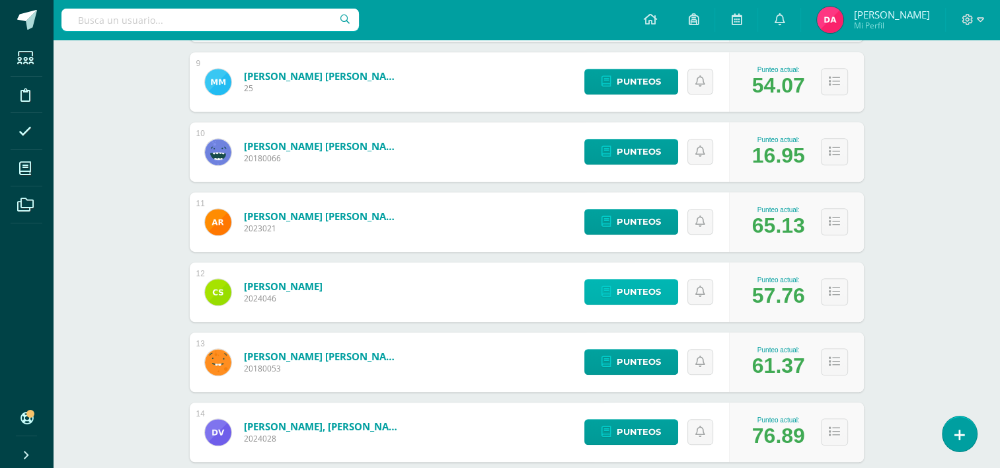
click at [646, 289] on span "Punteos" at bounding box center [639, 292] width 44 height 24
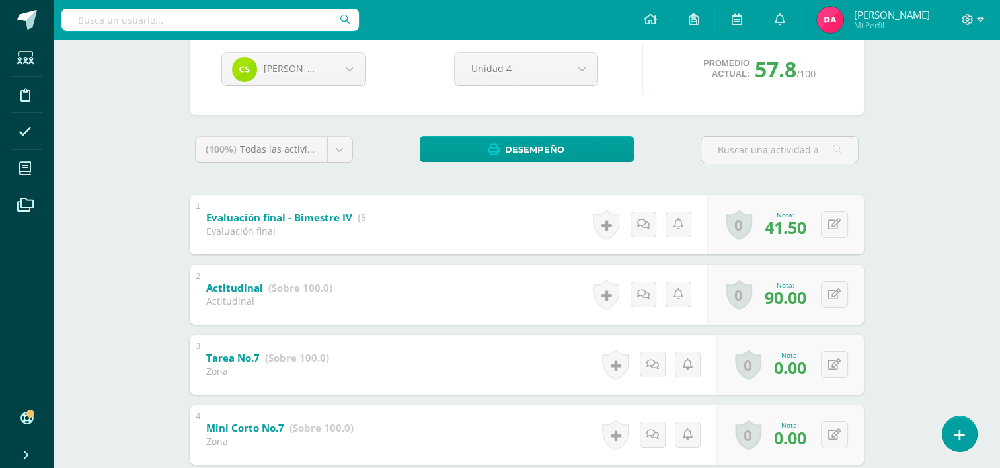
scroll to position [173, 0]
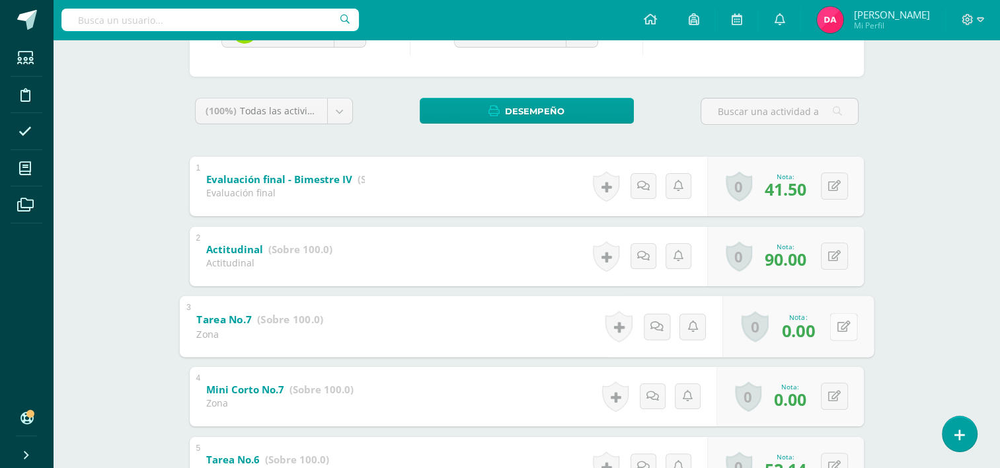
click at [837, 329] on icon at bounding box center [843, 326] width 13 height 11
type input "25"
click at [810, 328] on icon at bounding box center [808, 330] width 12 height 11
click at [827, 395] on button at bounding box center [834, 396] width 27 height 27
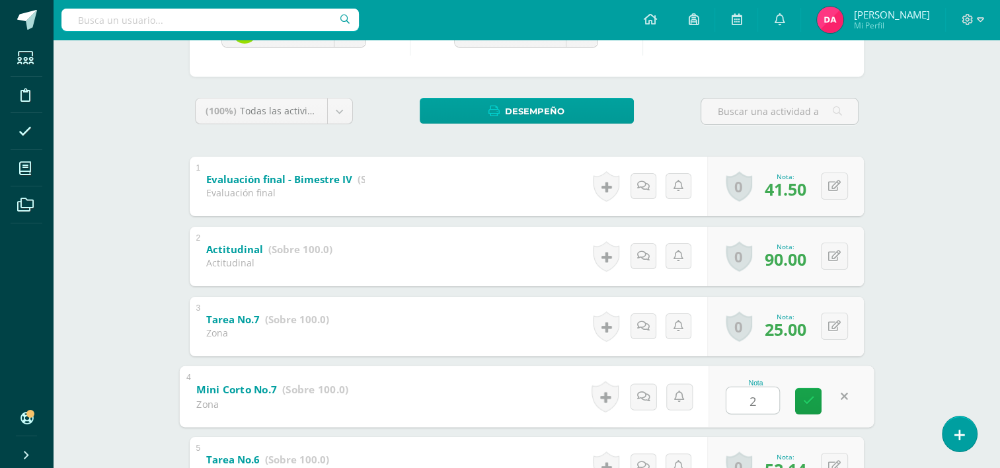
type input "25"
click at [814, 393] on link at bounding box center [808, 400] width 26 height 26
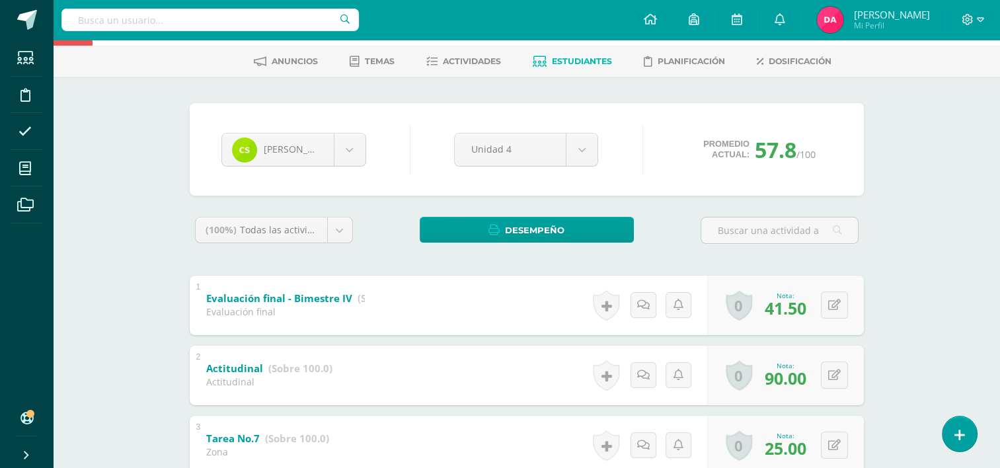
scroll to position [0, 0]
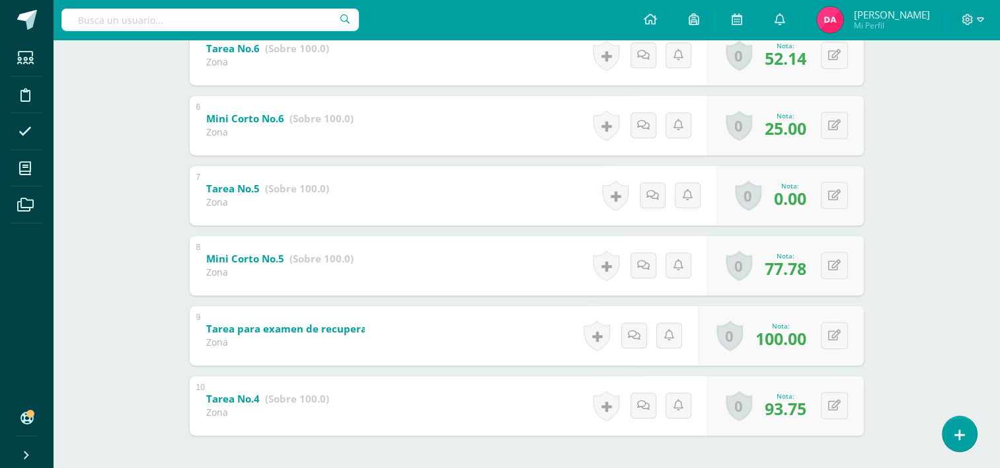
scroll to position [580, 0]
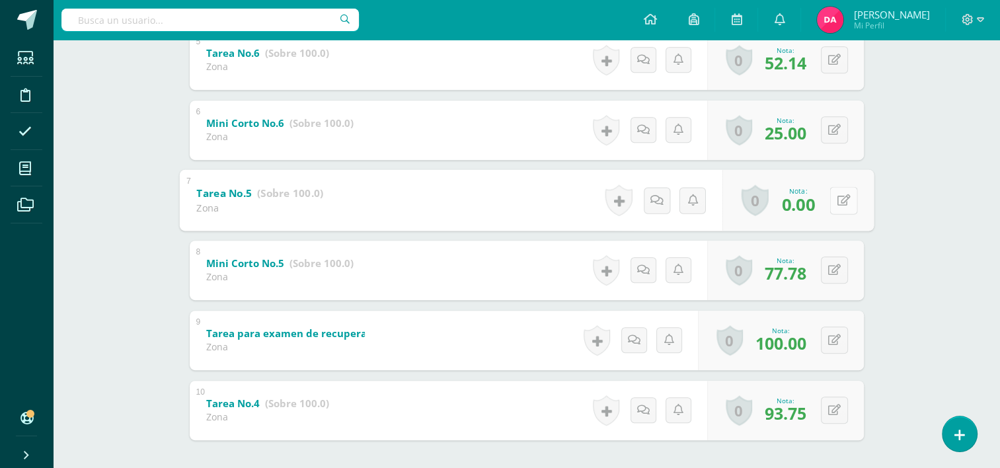
click at [835, 203] on button at bounding box center [843, 200] width 28 height 28
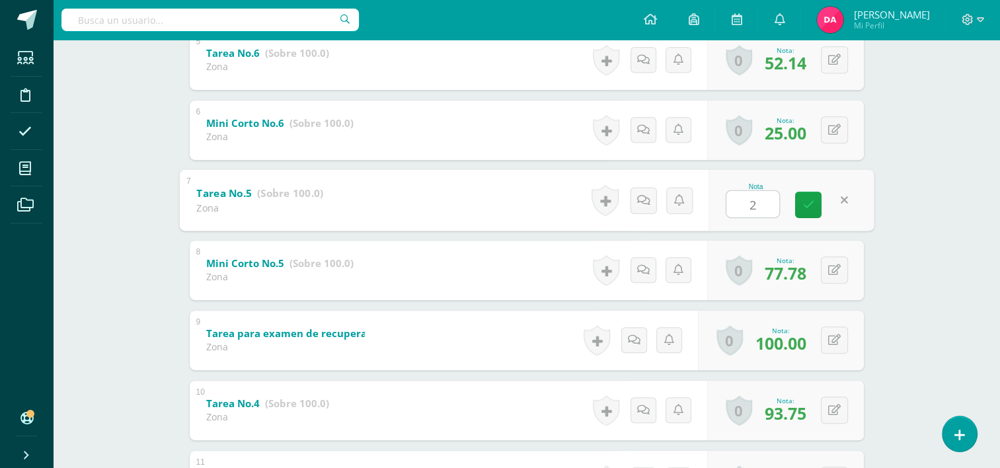
type input "25"
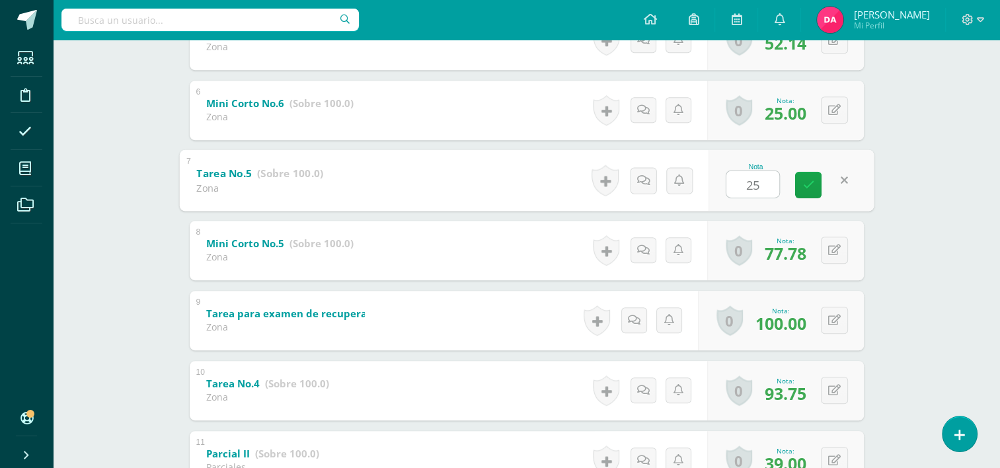
scroll to position [587, 0]
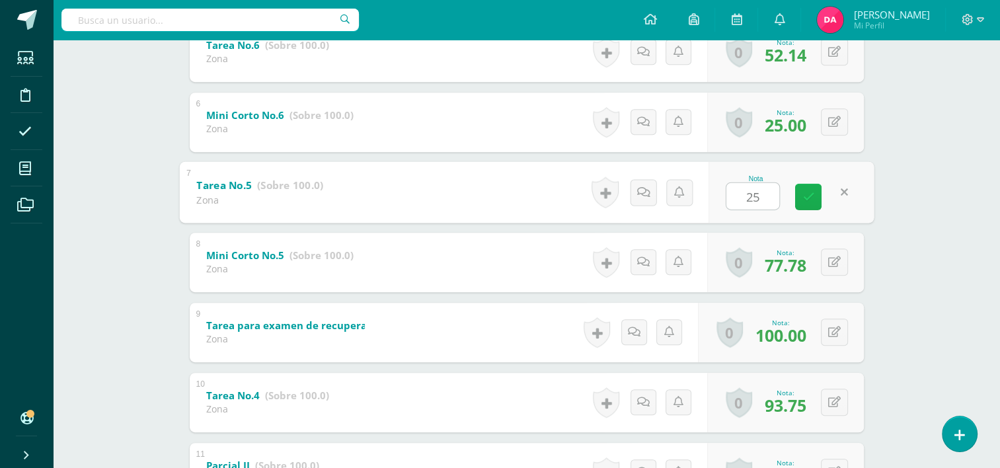
click at [814, 198] on link at bounding box center [808, 196] width 26 height 26
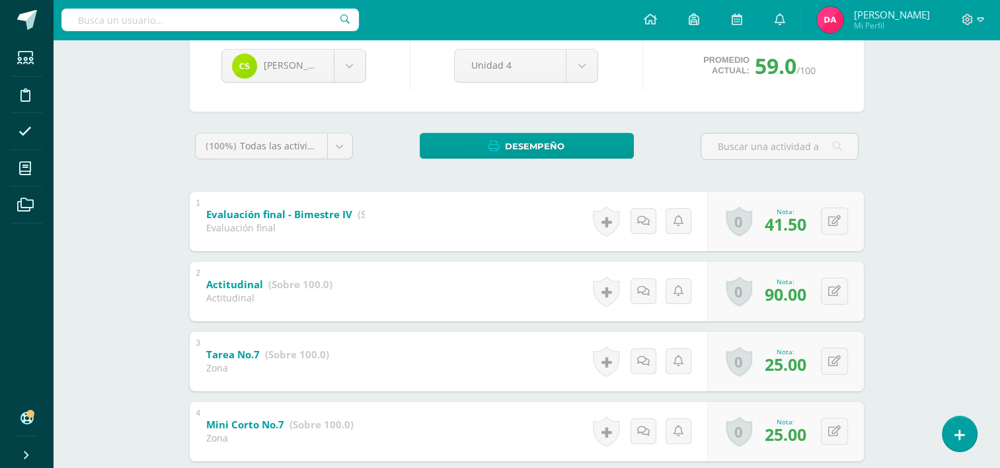
scroll to position [0, 0]
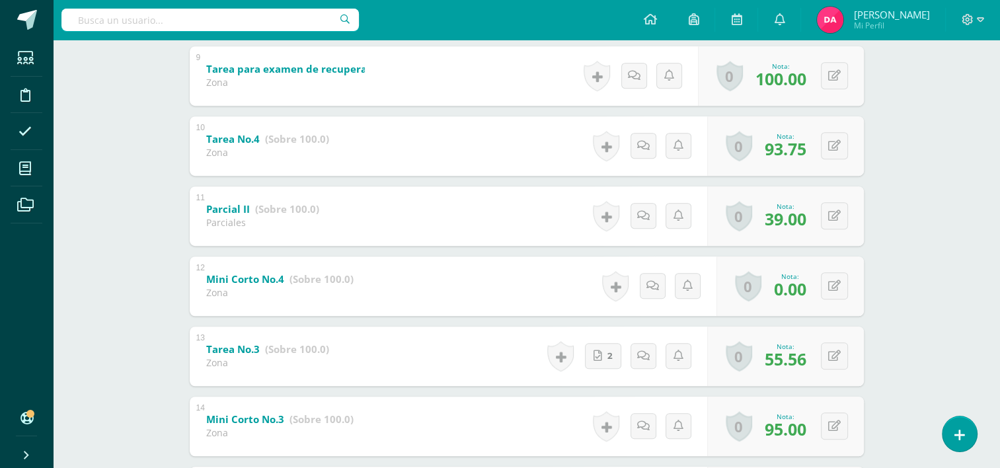
scroll to position [878, 0]
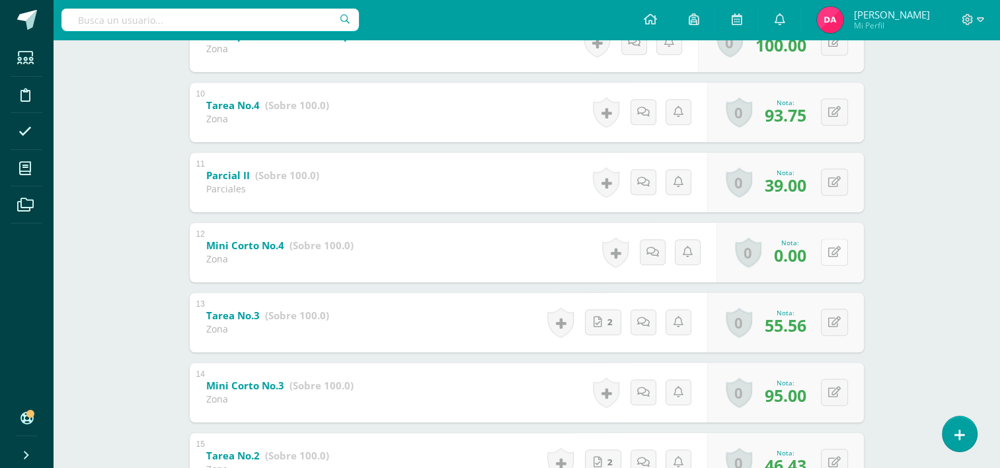
click at [831, 254] on button at bounding box center [834, 252] width 27 height 27
type input "5"
type input "25"
click at [815, 254] on link at bounding box center [808, 256] width 26 height 26
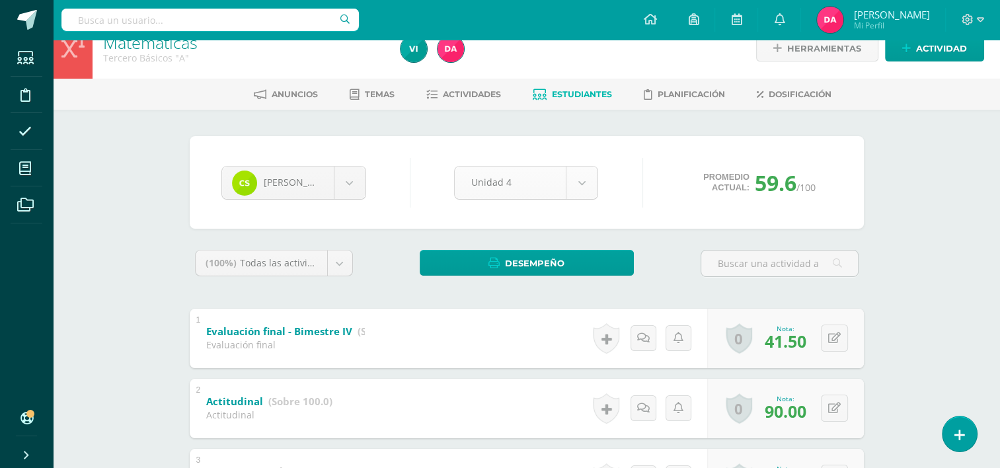
scroll to position [21, 0]
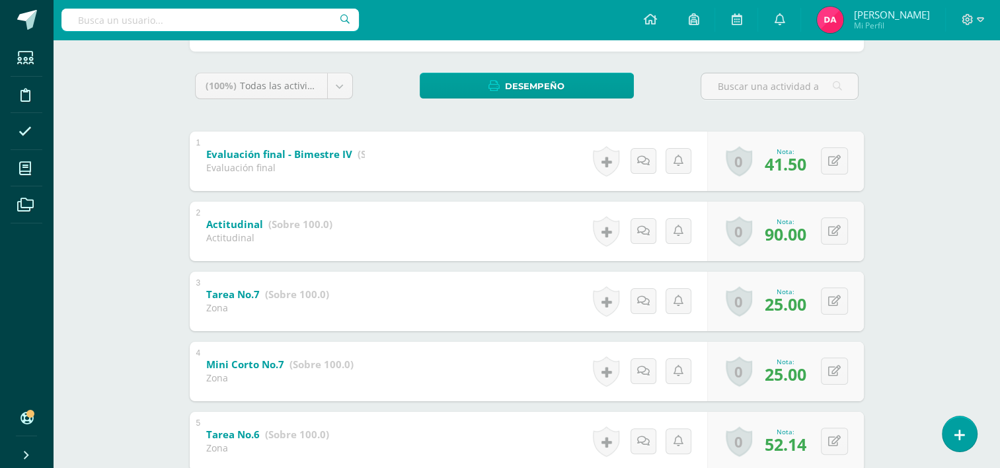
scroll to position [200, 0]
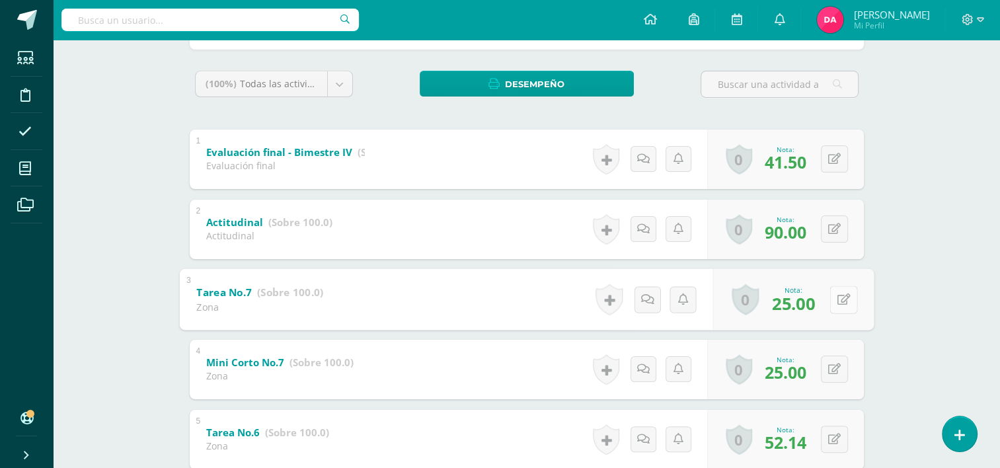
click at [833, 299] on button at bounding box center [843, 299] width 28 height 28
type input "20"
click at [796, 304] on link at bounding box center [808, 303] width 26 height 26
click at [837, 367] on icon at bounding box center [843, 368] width 13 height 11
type input "20"
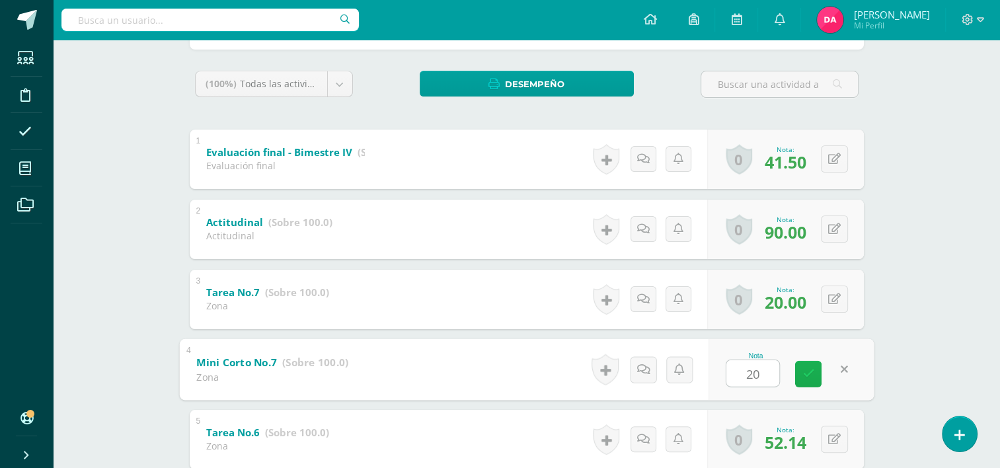
click at [797, 374] on link at bounding box center [808, 373] width 26 height 26
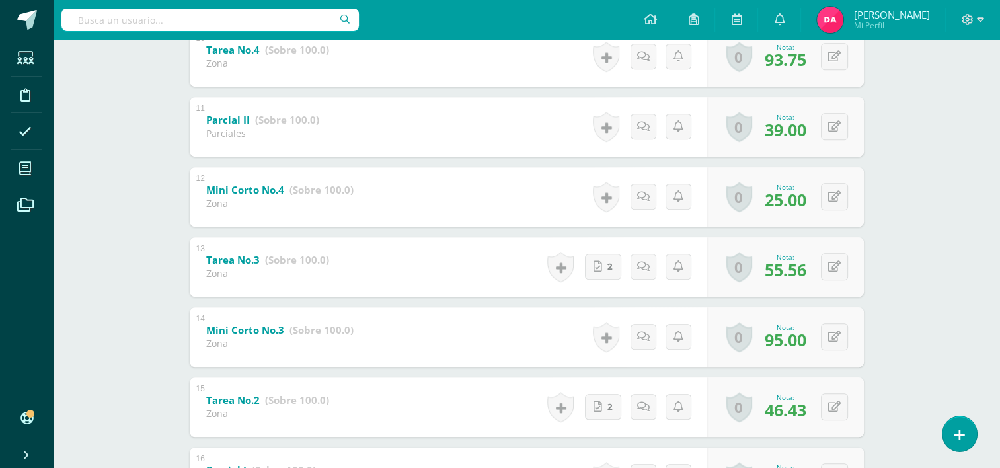
scroll to position [893, 0]
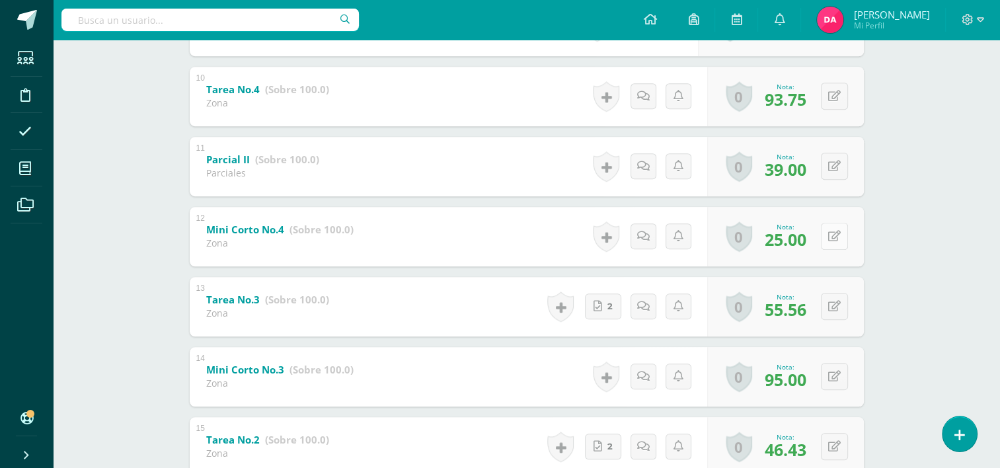
click at [831, 231] on button at bounding box center [834, 236] width 27 height 27
type input "20"
click at [808, 242] on icon at bounding box center [808, 240] width 12 height 11
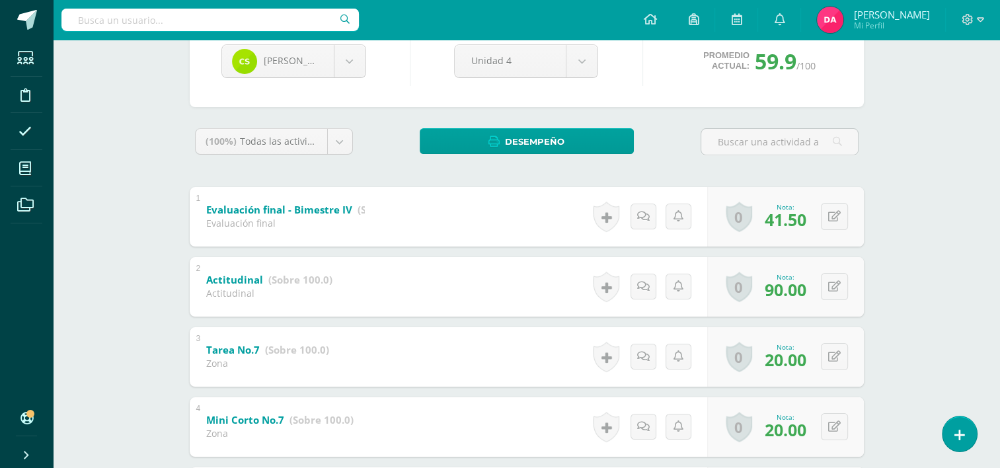
scroll to position [126, 0]
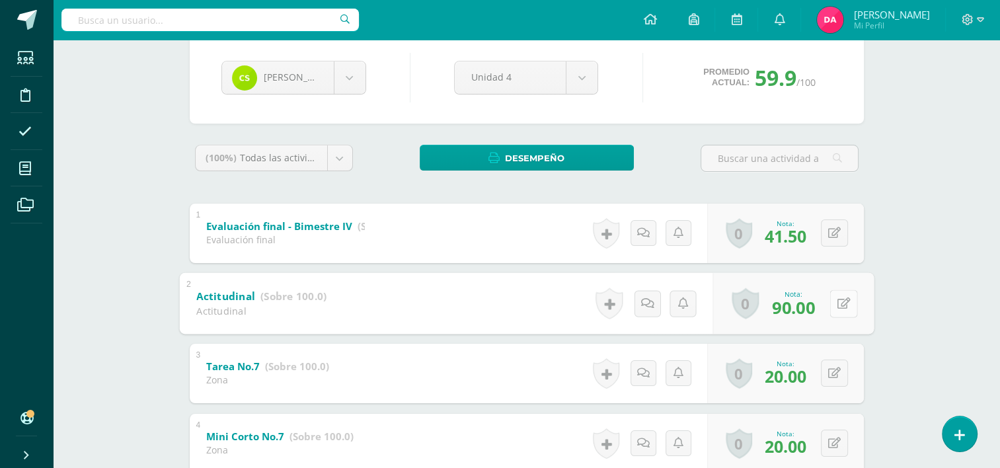
click at [835, 298] on button at bounding box center [843, 303] width 28 height 28
type input "95"
click at [803, 299] on link at bounding box center [808, 307] width 26 height 26
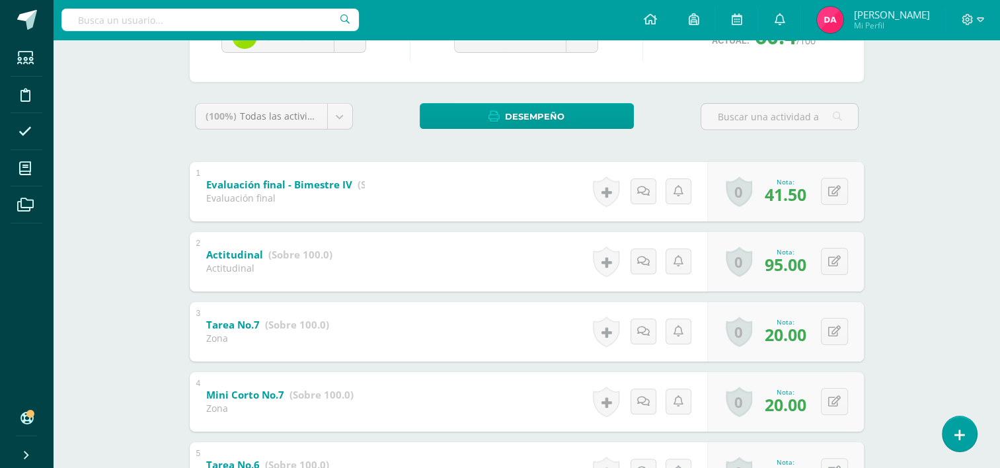
scroll to position [177, 0]
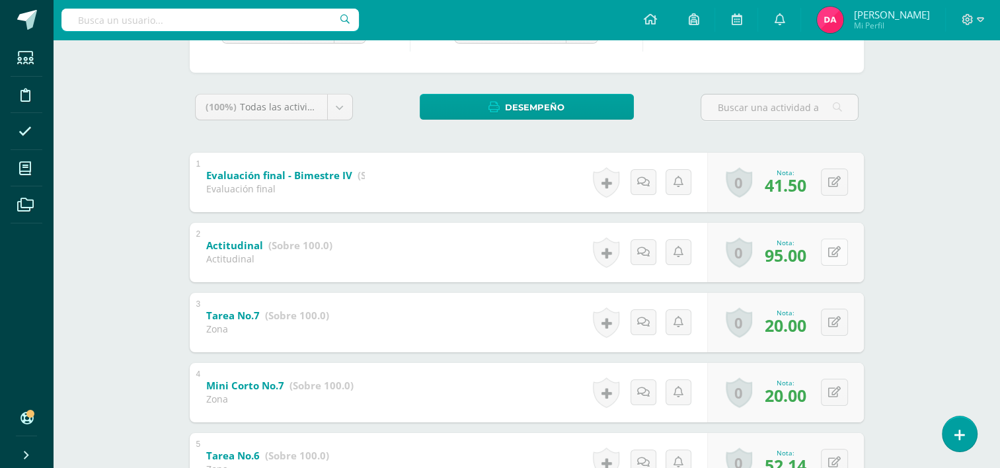
click at [827, 256] on button at bounding box center [834, 252] width 27 height 27
type input "90"
click at [801, 256] on link at bounding box center [808, 256] width 26 height 26
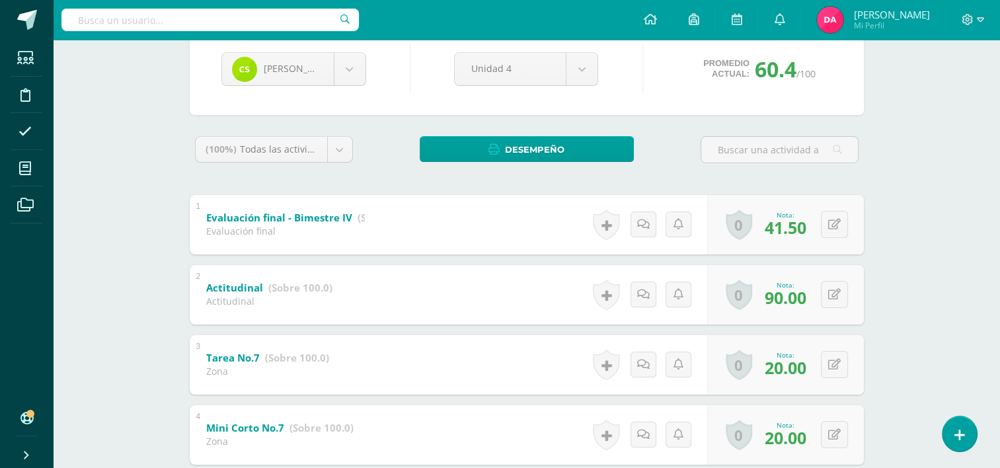
scroll to position [0, 0]
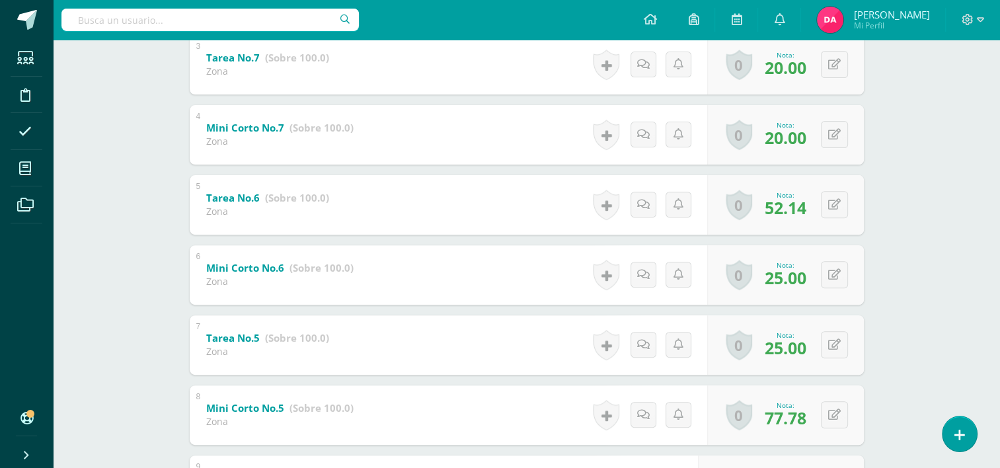
scroll to position [424, 0]
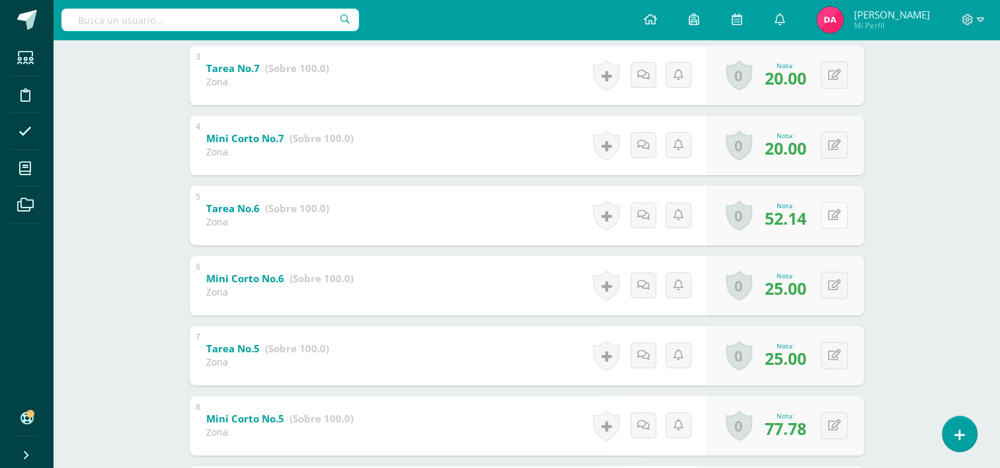
click at [840, 216] on button at bounding box center [834, 215] width 27 height 27
type input "57.14"
click at [814, 225] on link at bounding box center [808, 219] width 26 height 26
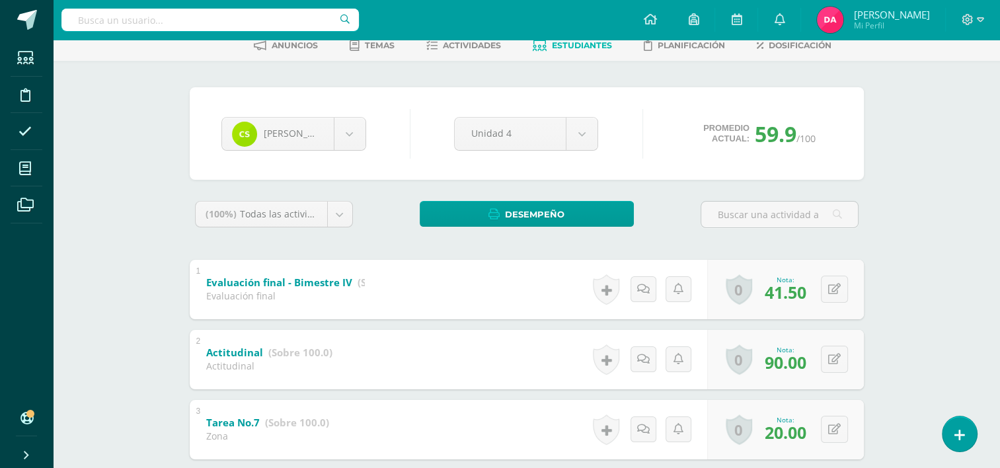
scroll to position [0, 0]
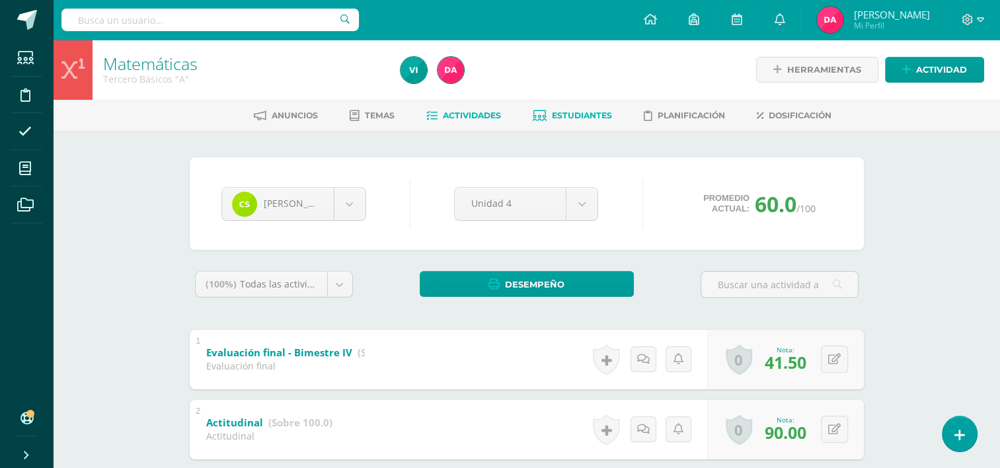
click at [463, 111] on span "Actividades" at bounding box center [472, 115] width 58 height 10
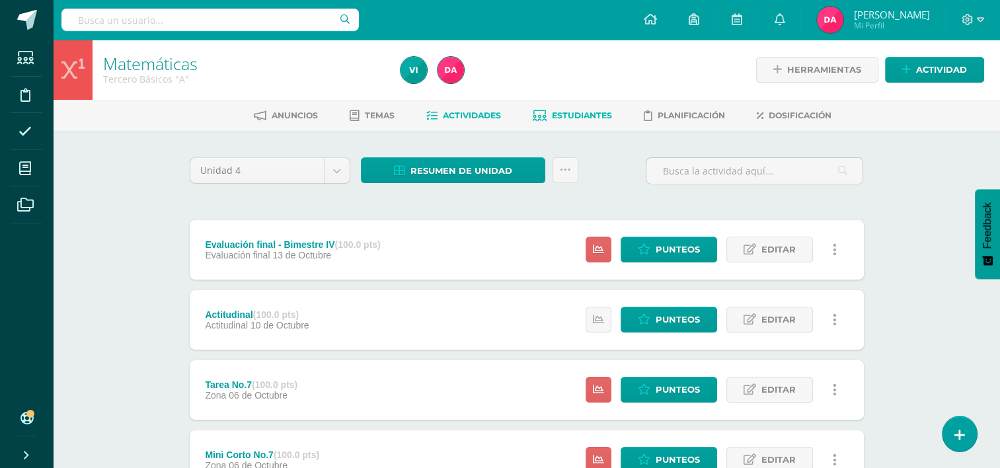
click at [558, 117] on span "Estudiantes" at bounding box center [582, 115] width 60 height 10
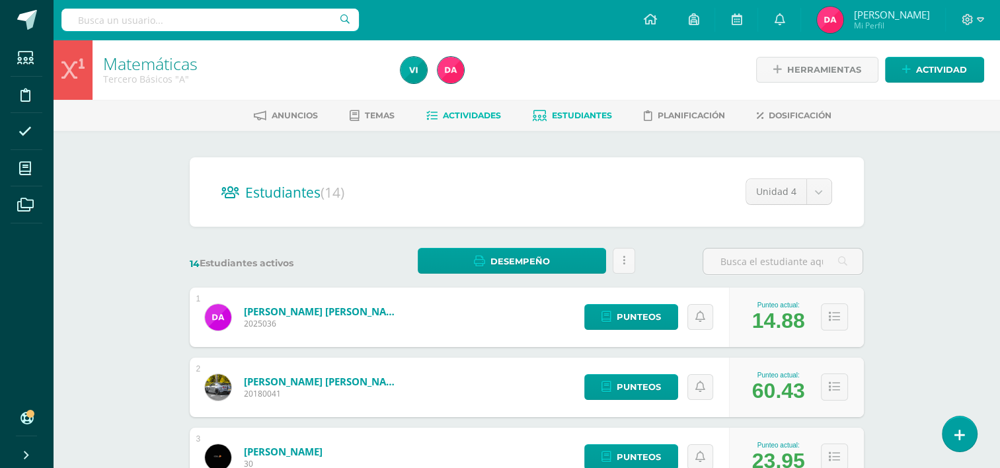
click at [445, 112] on span "Actividades" at bounding box center [472, 115] width 58 height 10
